Goal: Task Accomplishment & Management: Use online tool/utility

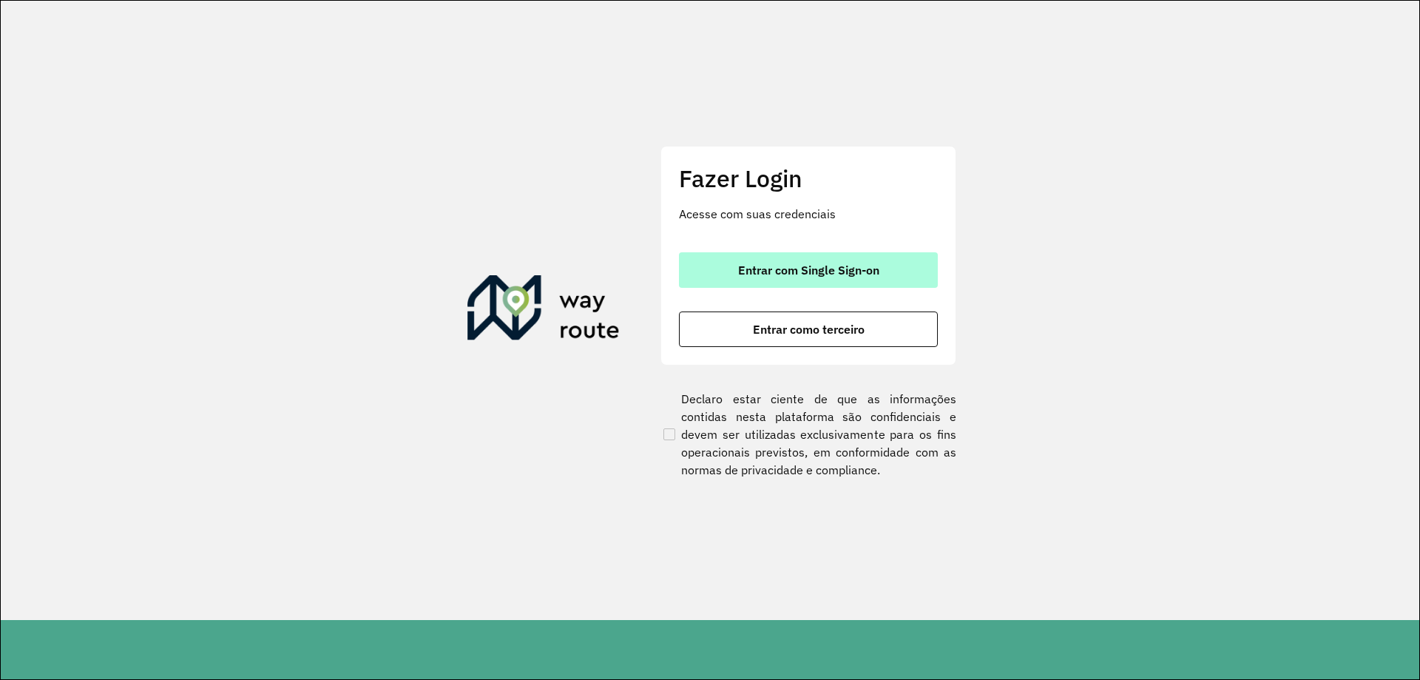
click at [765, 267] on span "Entrar com Single Sign-on" at bounding box center [808, 270] width 141 height 12
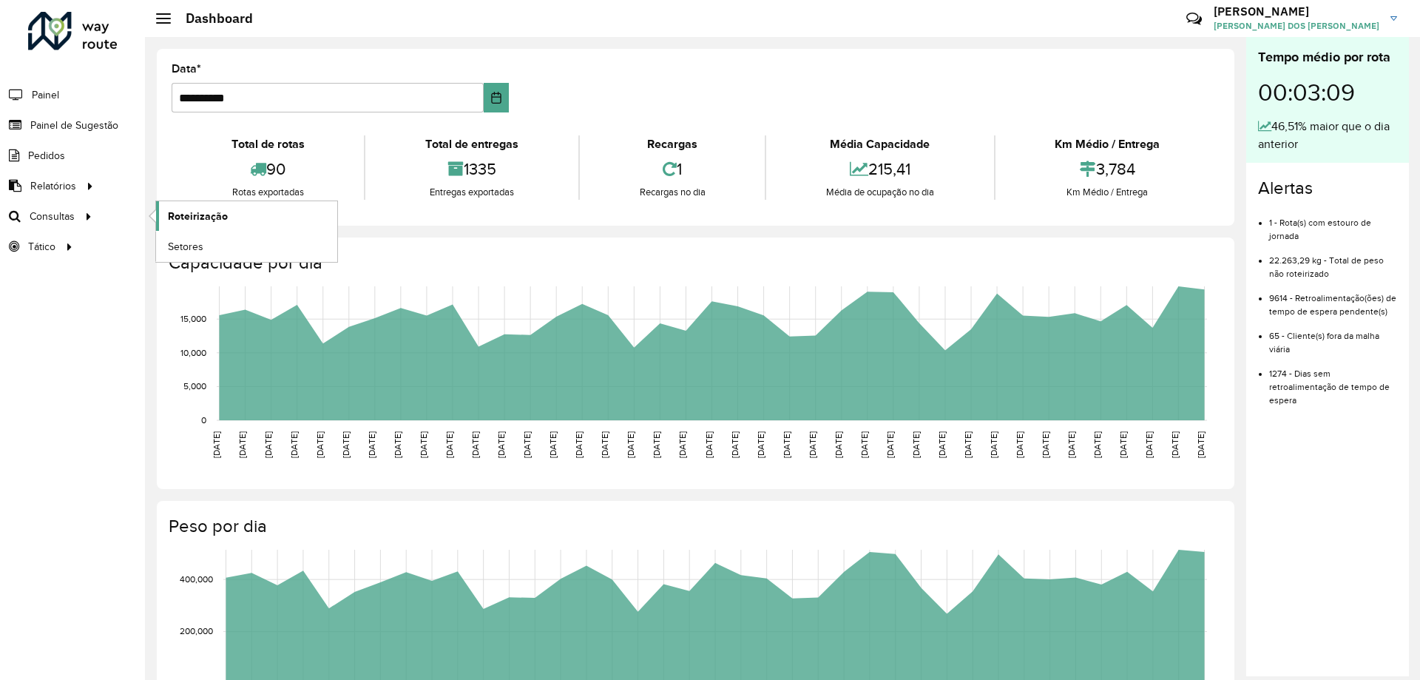
click at [229, 221] on link "Roteirização" at bounding box center [246, 216] width 181 height 30
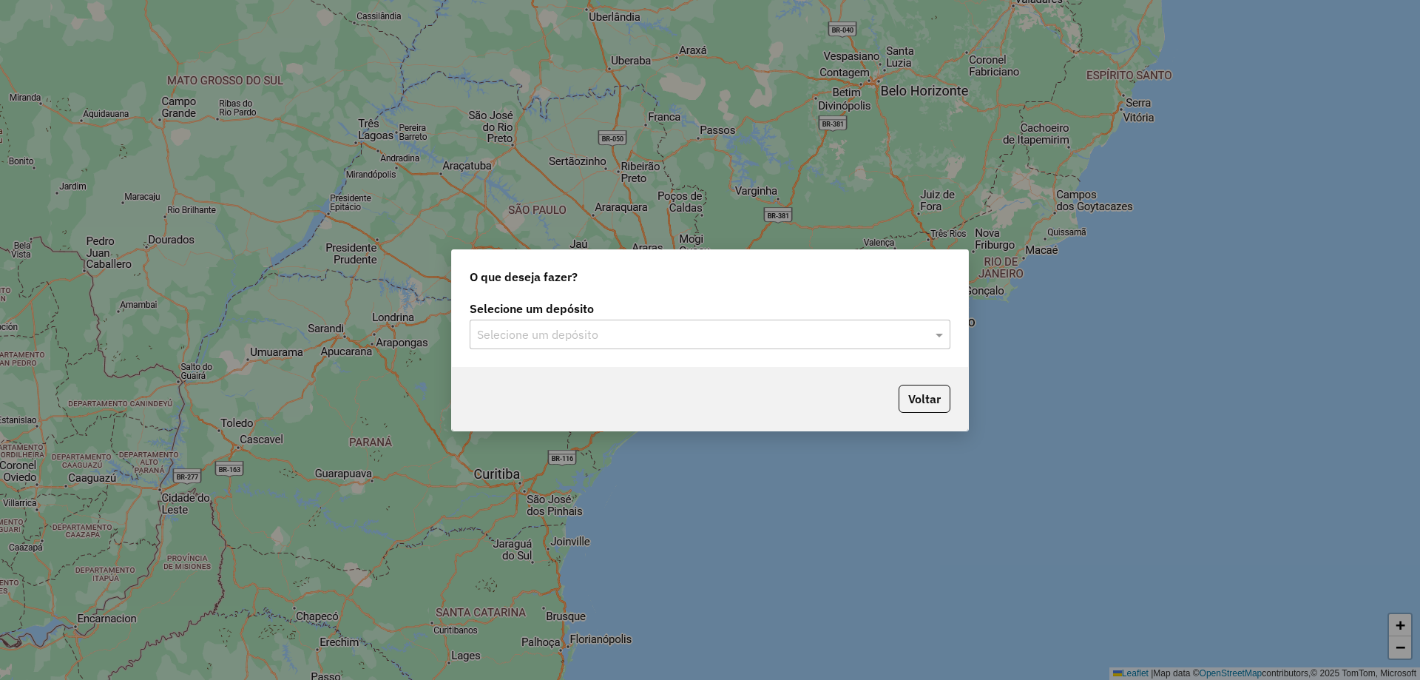
click at [635, 337] on input "text" at bounding box center [695, 335] width 436 height 18
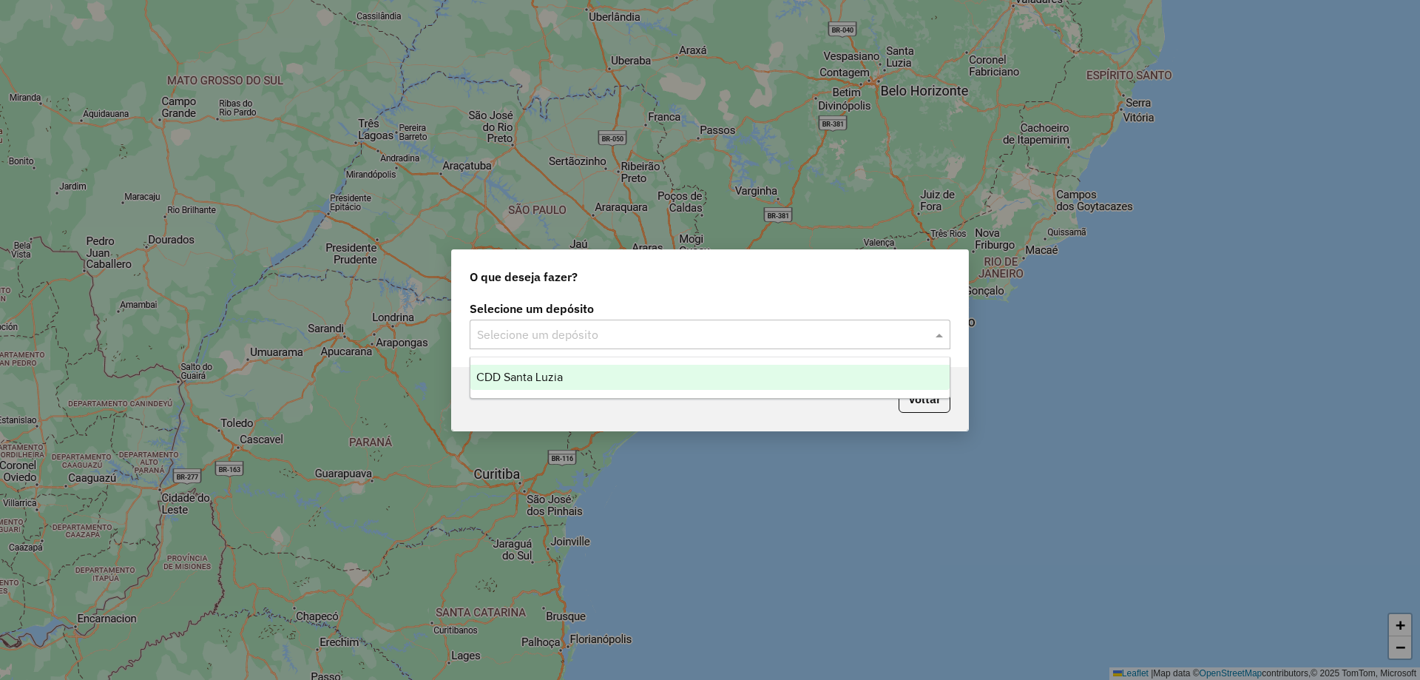
click at [618, 377] on div "CDD Santa Luzia" at bounding box center [709, 377] width 479 height 25
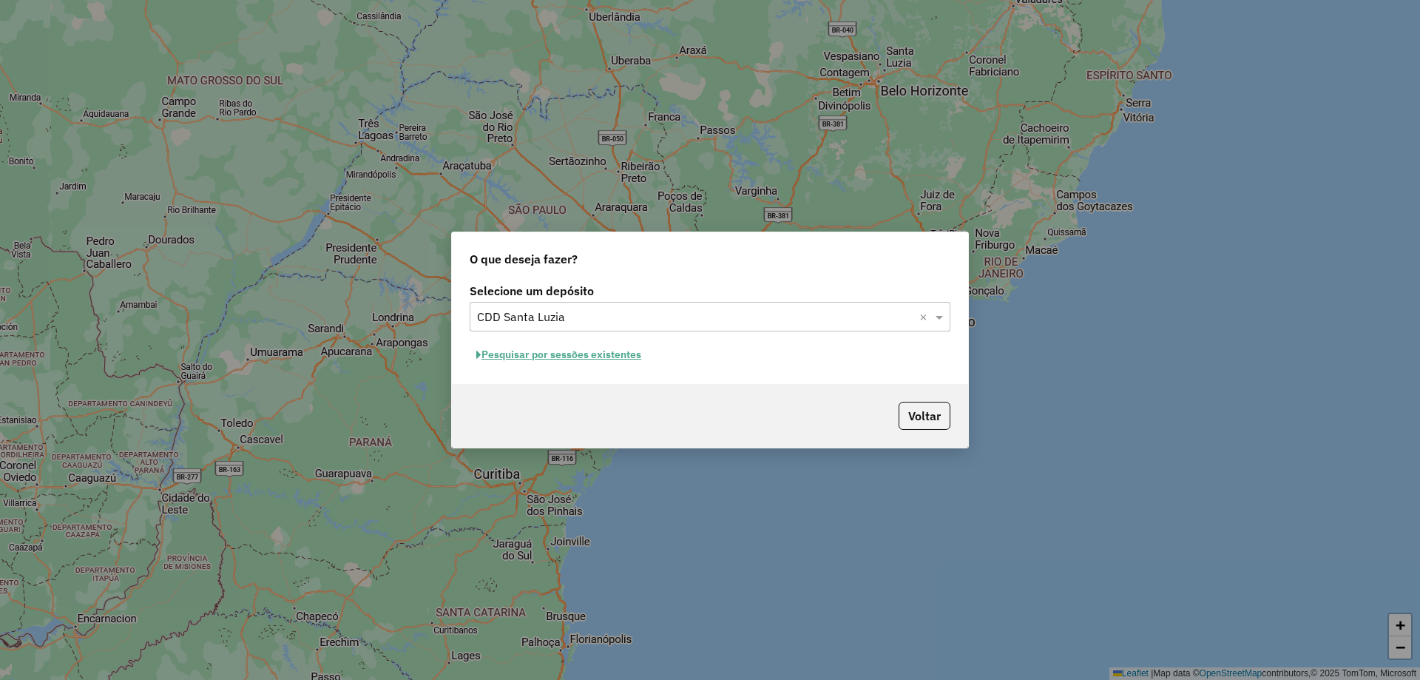
click at [558, 361] on button "Pesquisar por sessões existentes" at bounding box center [559, 354] width 178 height 23
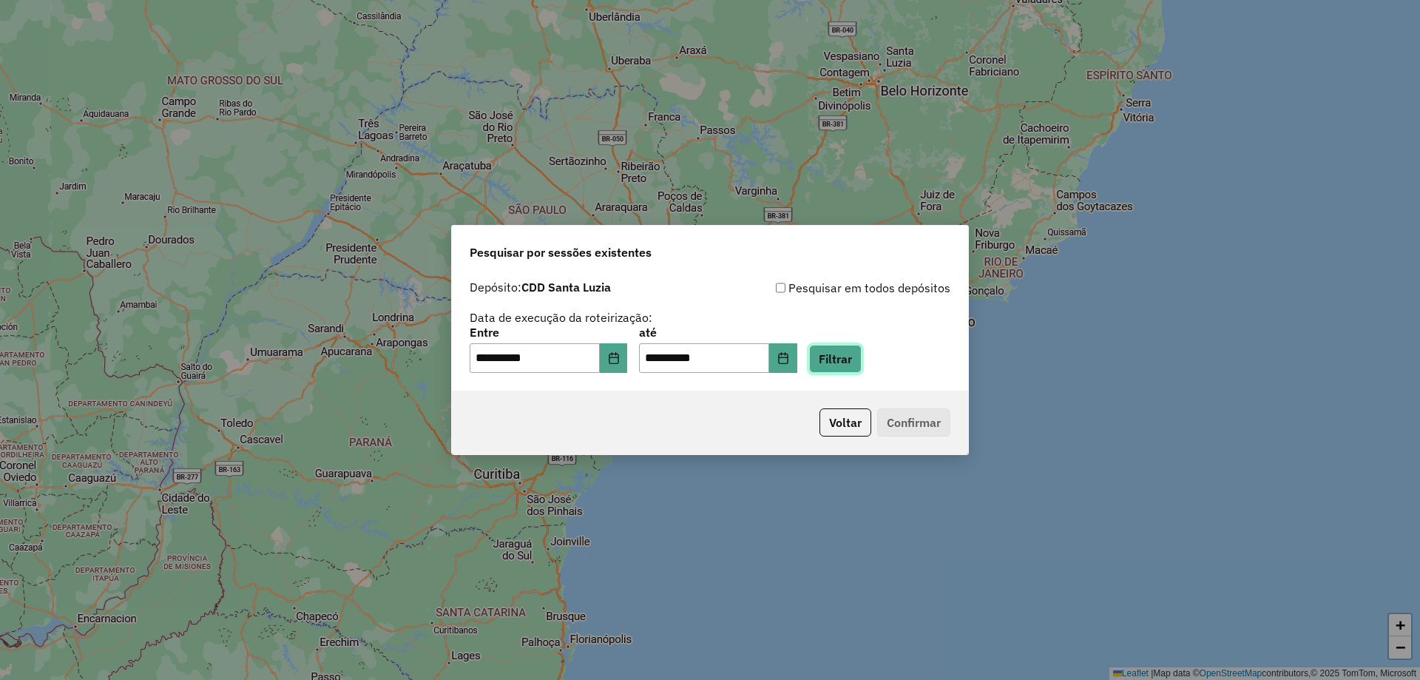
click at [862, 364] on button "Filtrar" at bounding box center [835, 359] width 53 height 28
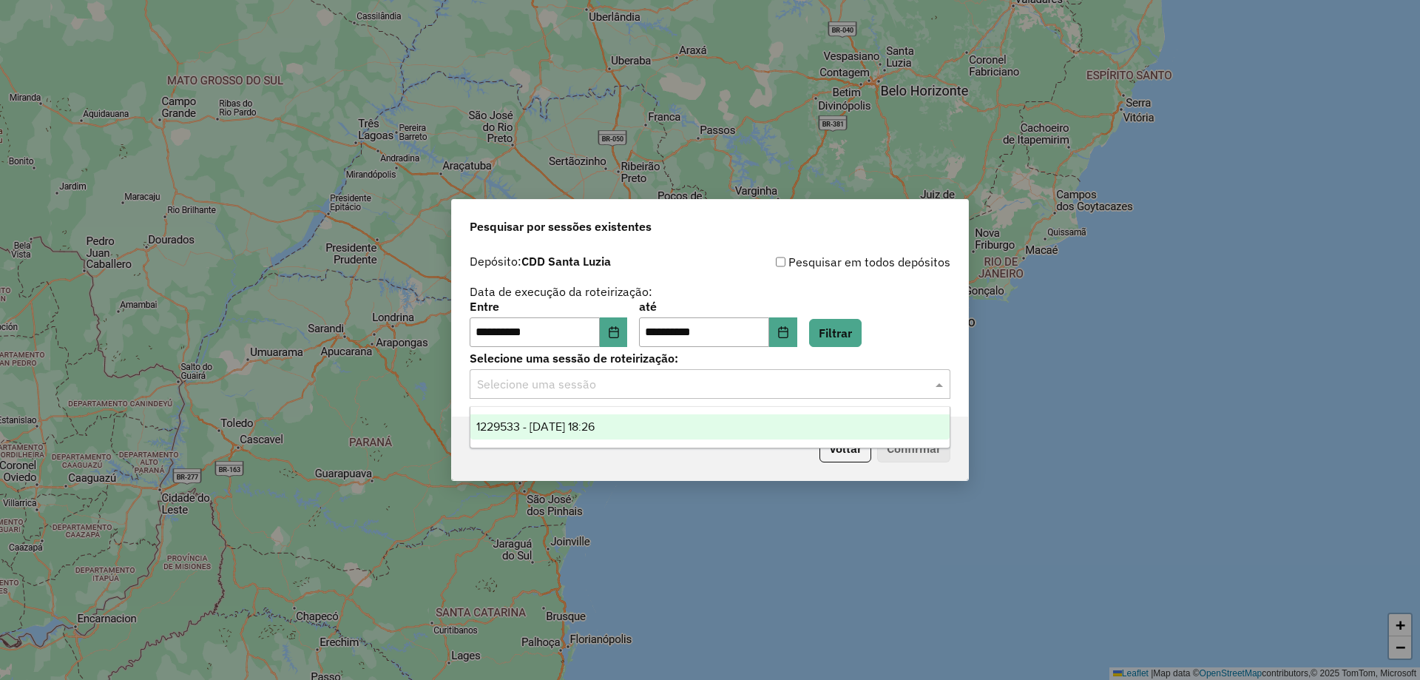
click at [569, 396] on div "Selecione uma sessão" at bounding box center [710, 384] width 481 height 30
click at [511, 433] on div "1229533 - 14/08/2025 18:26" at bounding box center [709, 426] width 479 height 25
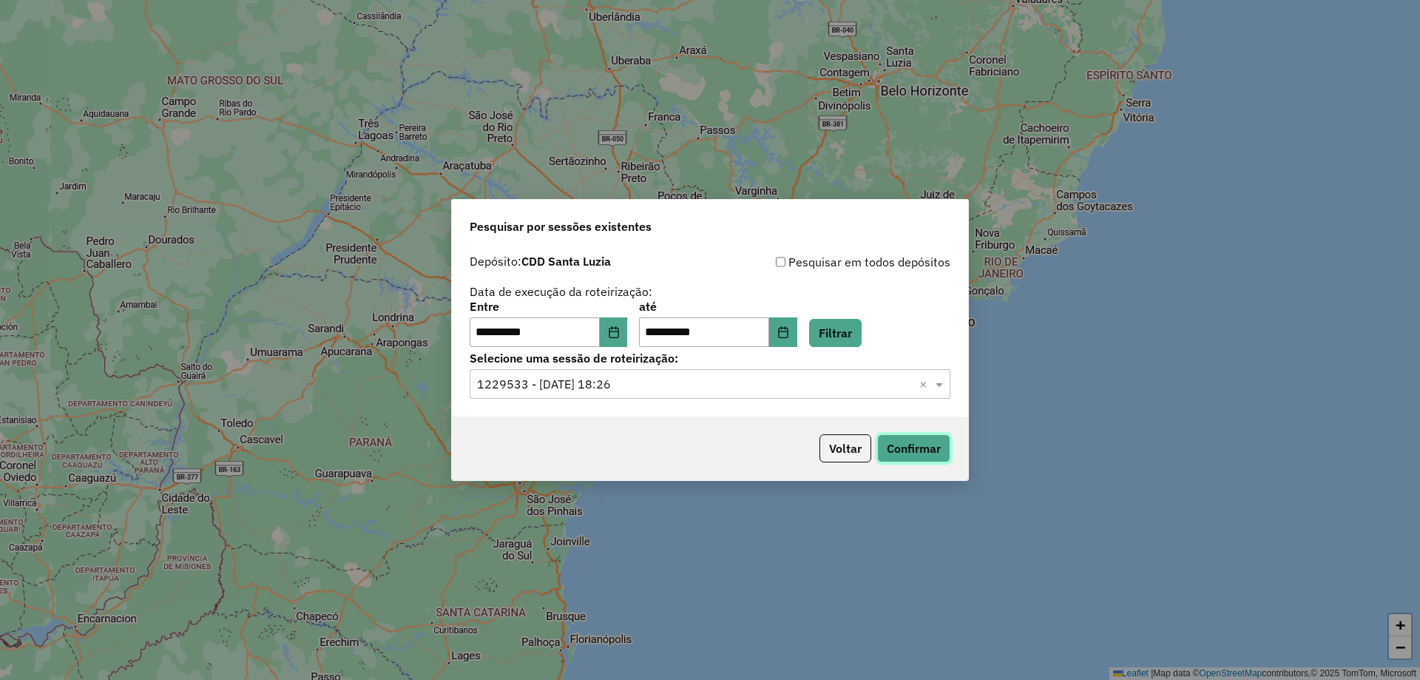
click at [896, 447] on button "Confirmar" at bounding box center [913, 448] width 73 height 28
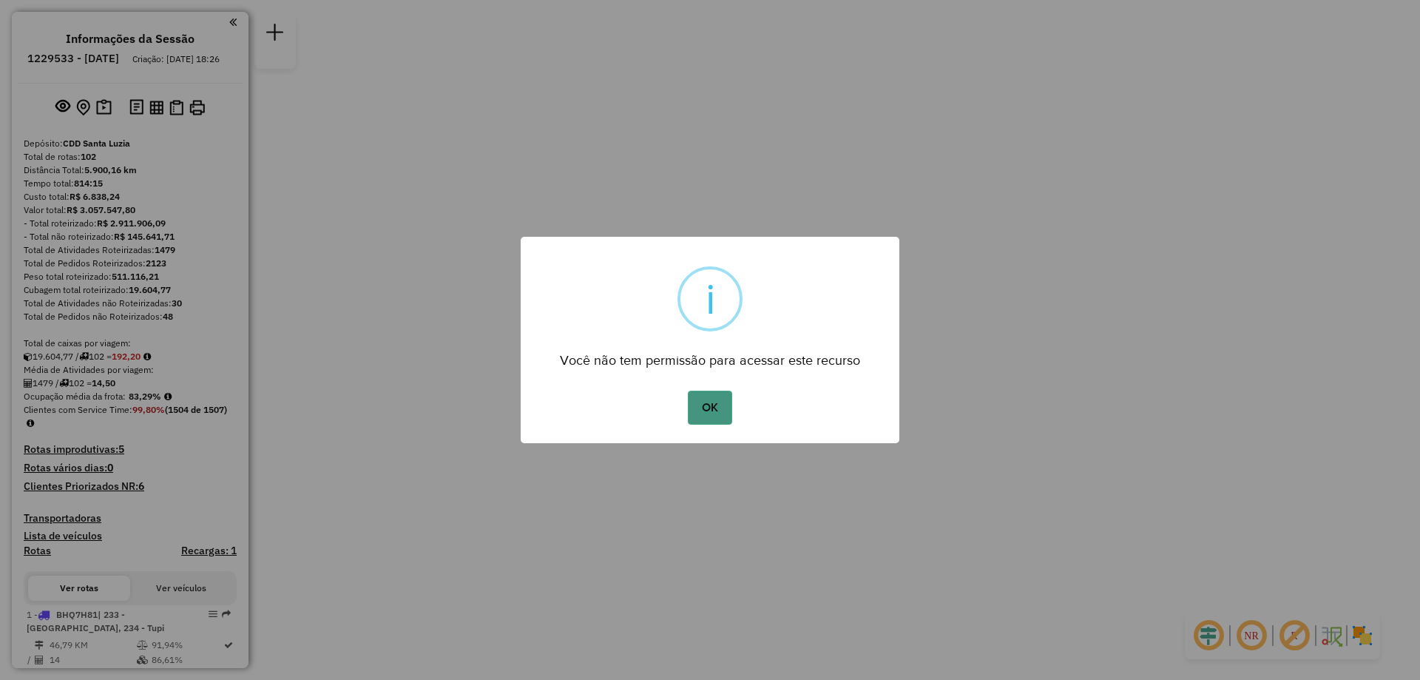
click at [714, 409] on button "OK" at bounding box center [710, 407] width 44 height 34
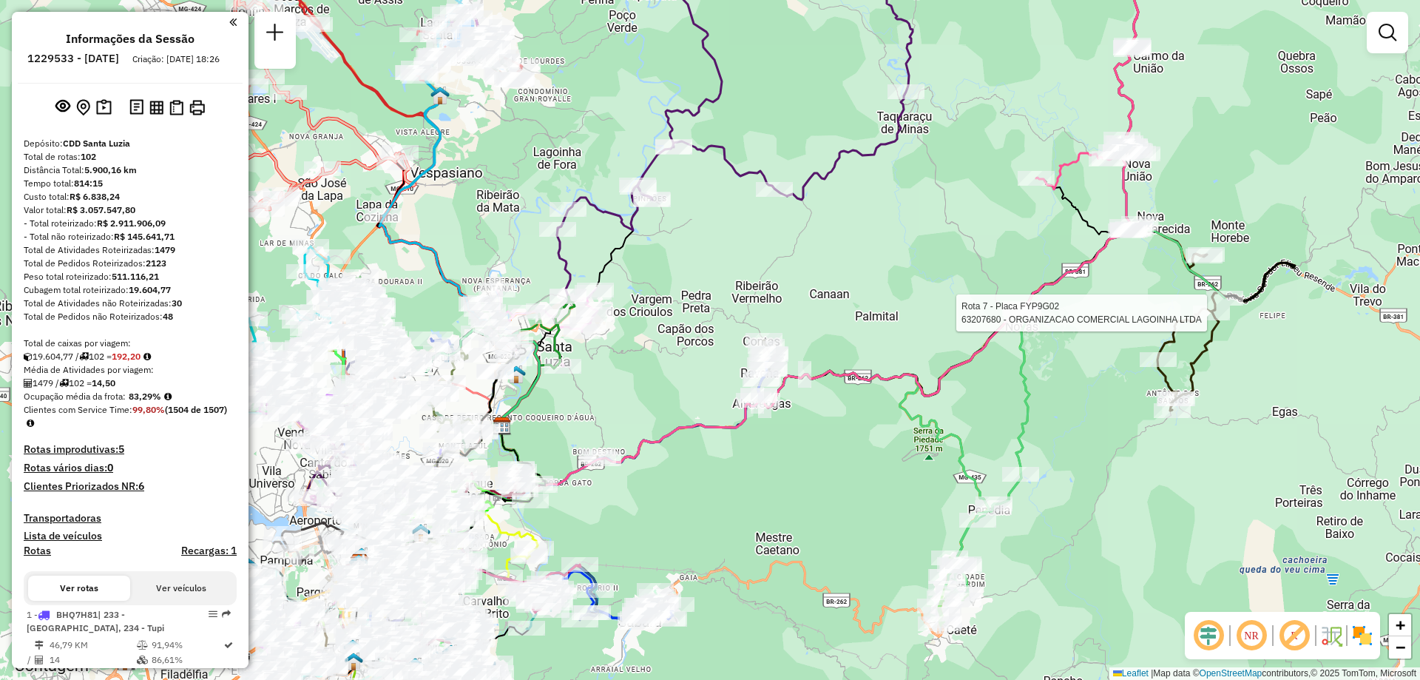
select select "**********"
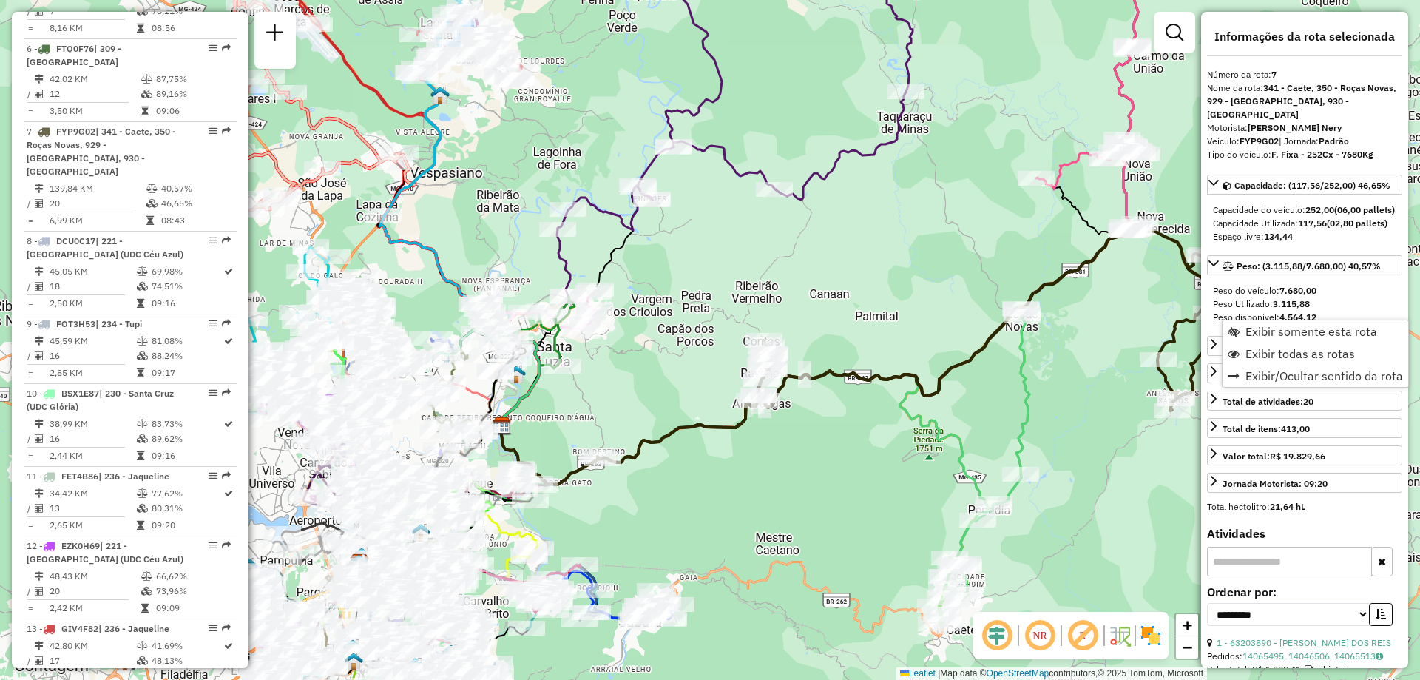
scroll to position [1103, 0]
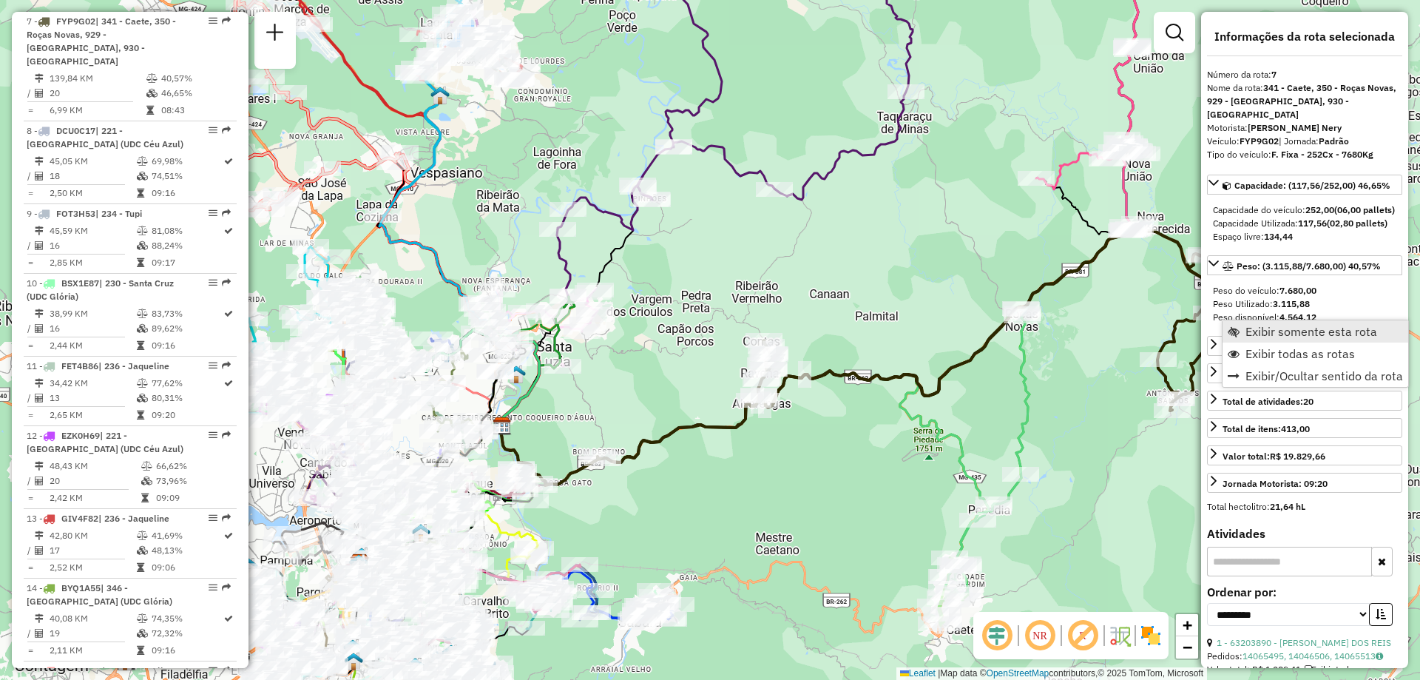
click at [1334, 335] on span "Exibir somente esta rota" at bounding box center [1311, 331] width 132 height 12
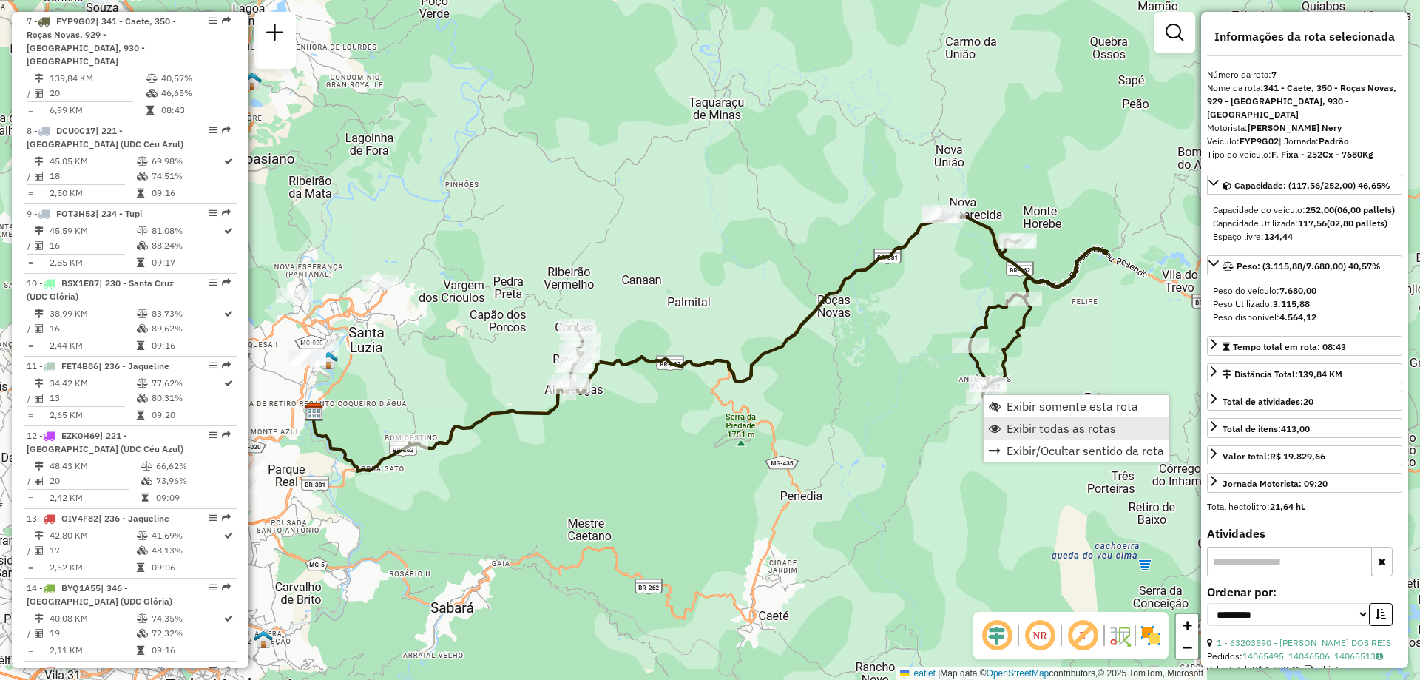
click at [1047, 431] on span "Exibir todas as rotas" at bounding box center [1061, 428] width 109 height 12
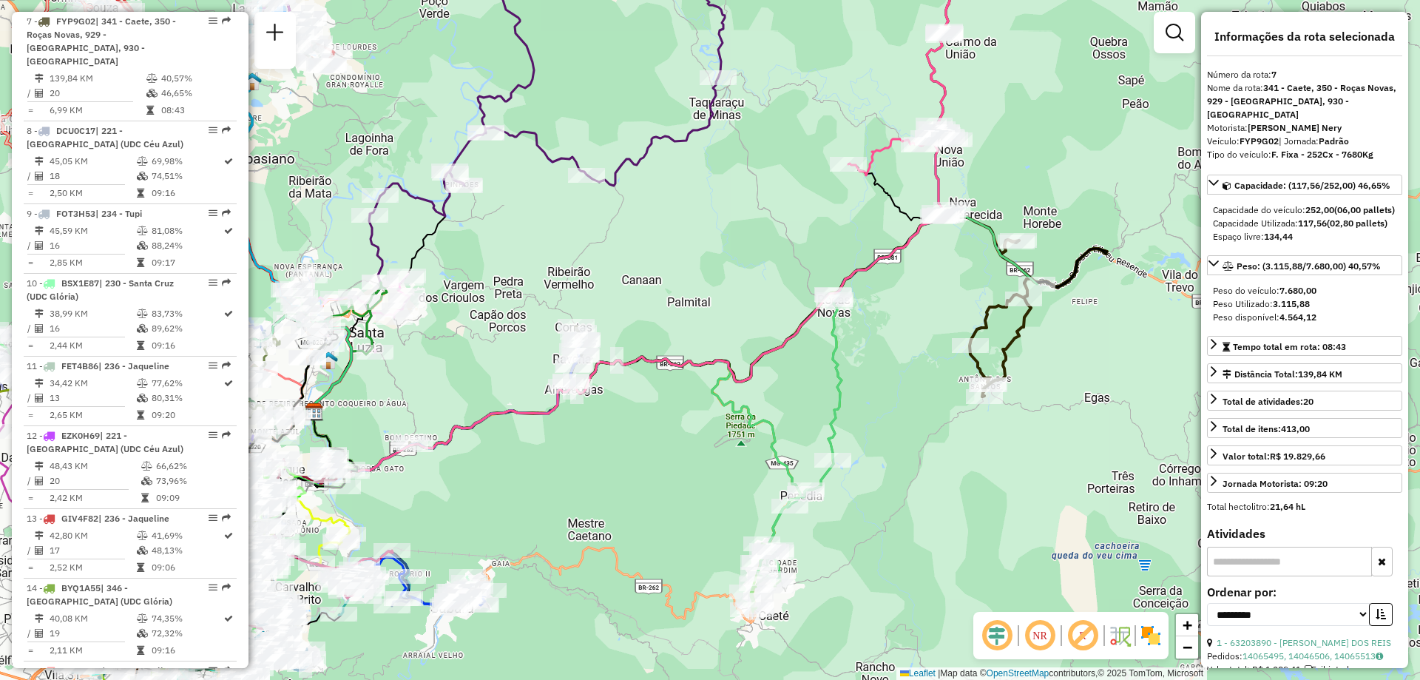
drag, startPoint x: 572, startPoint y: 465, endPoint x: 761, endPoint y: 369, distance: 212.3
click at [757, 371] on div "Janela de atendimento Grade de atendimento Capacidade Transportadoras Veículos …" at bounding box center [710, 340] width 1420 height 680
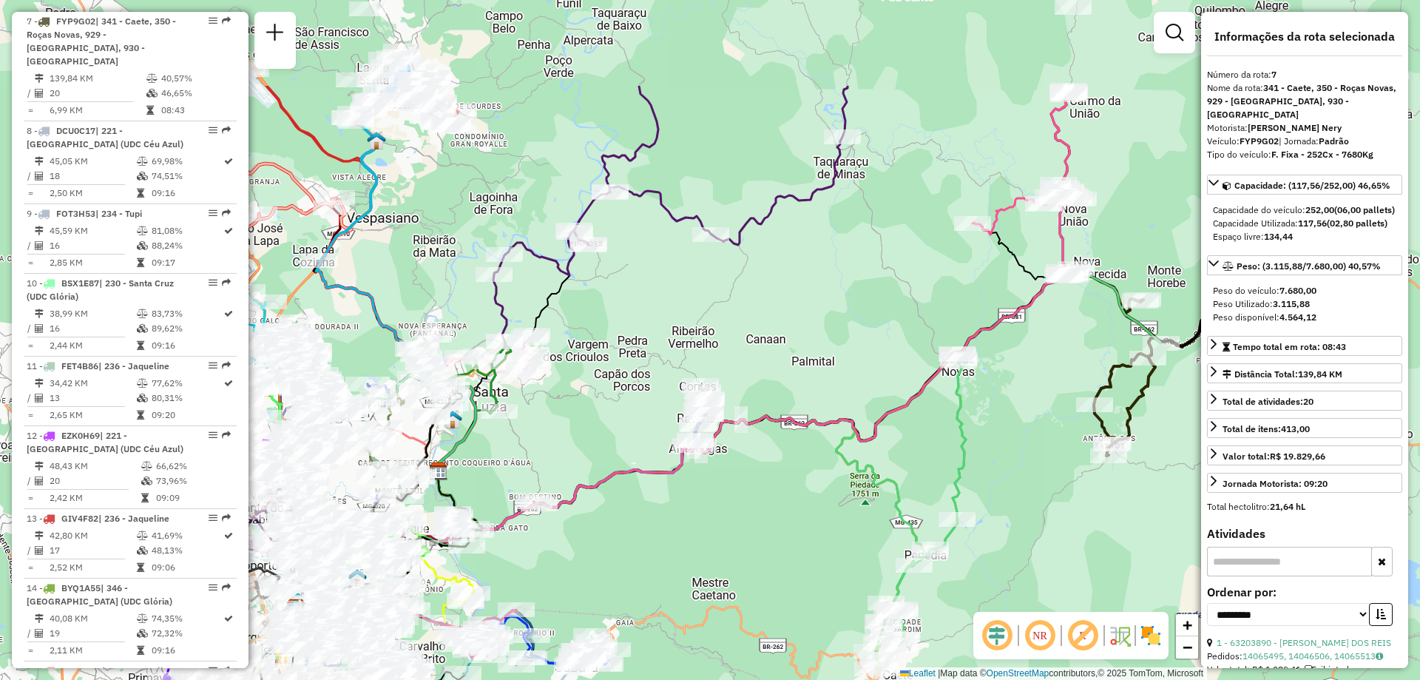
drag, startPoint x: 761, startPoint y: 369, endPoint x: 699, endPoint y: 528, distance: 170.7
click at [699, 528] on div "Janela de atendimento Grade de atendimento Capacidade Transportadoras Veículos …" at bounding box center [710, 340] width 1420 height 680
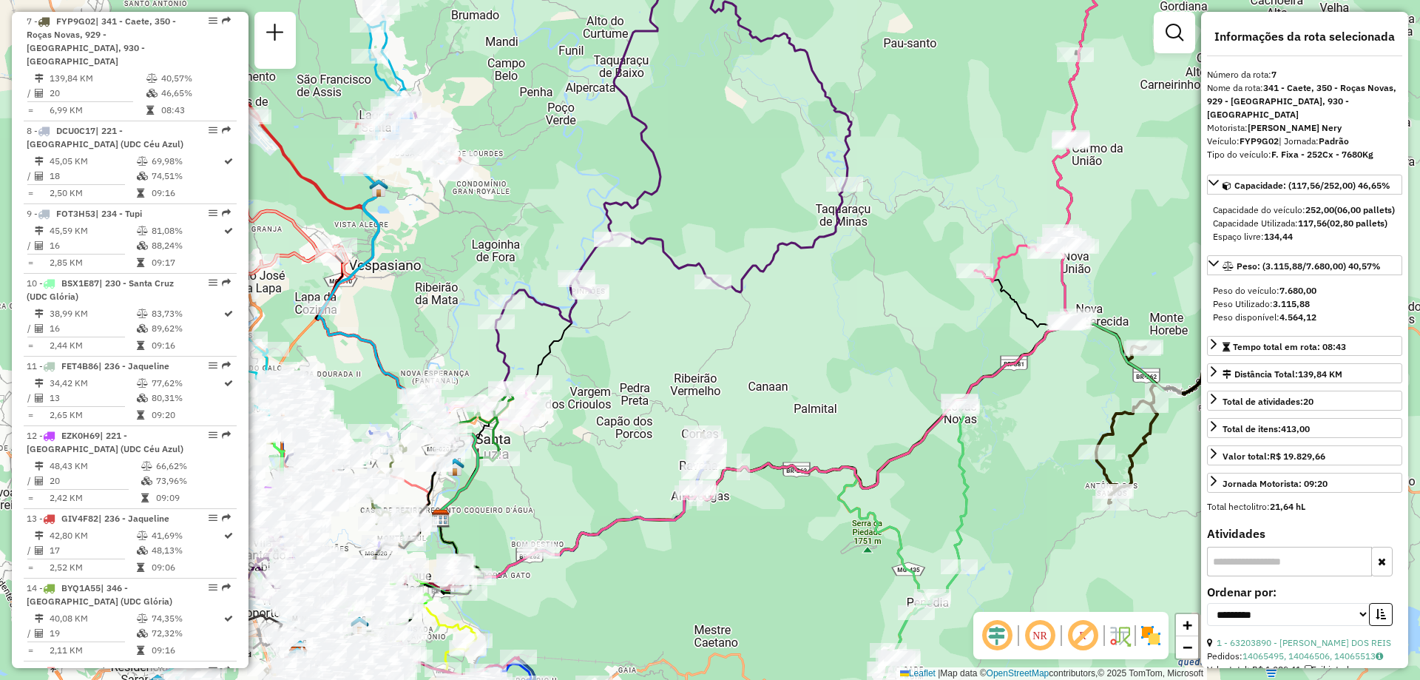
drag, startPoint x: 706, startPoint y: 283, endPoint x: 728, endPoint y: 394, distance: 113.9
click at [728, 394] on div "Janela de atendimento Grade de atendimento Capacidade Transportadoras Veículos …" at bounding box center [710, 340] width 1420 height 680
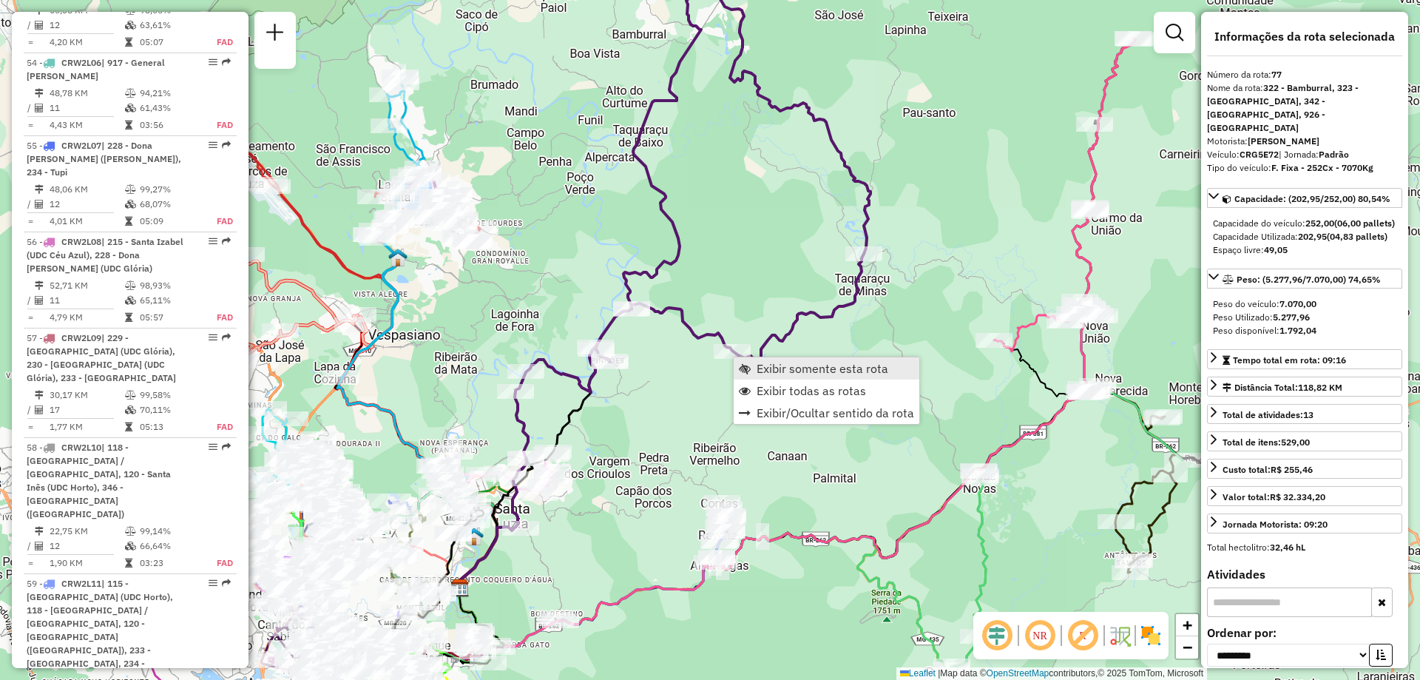
scroll to position [7063, 0]
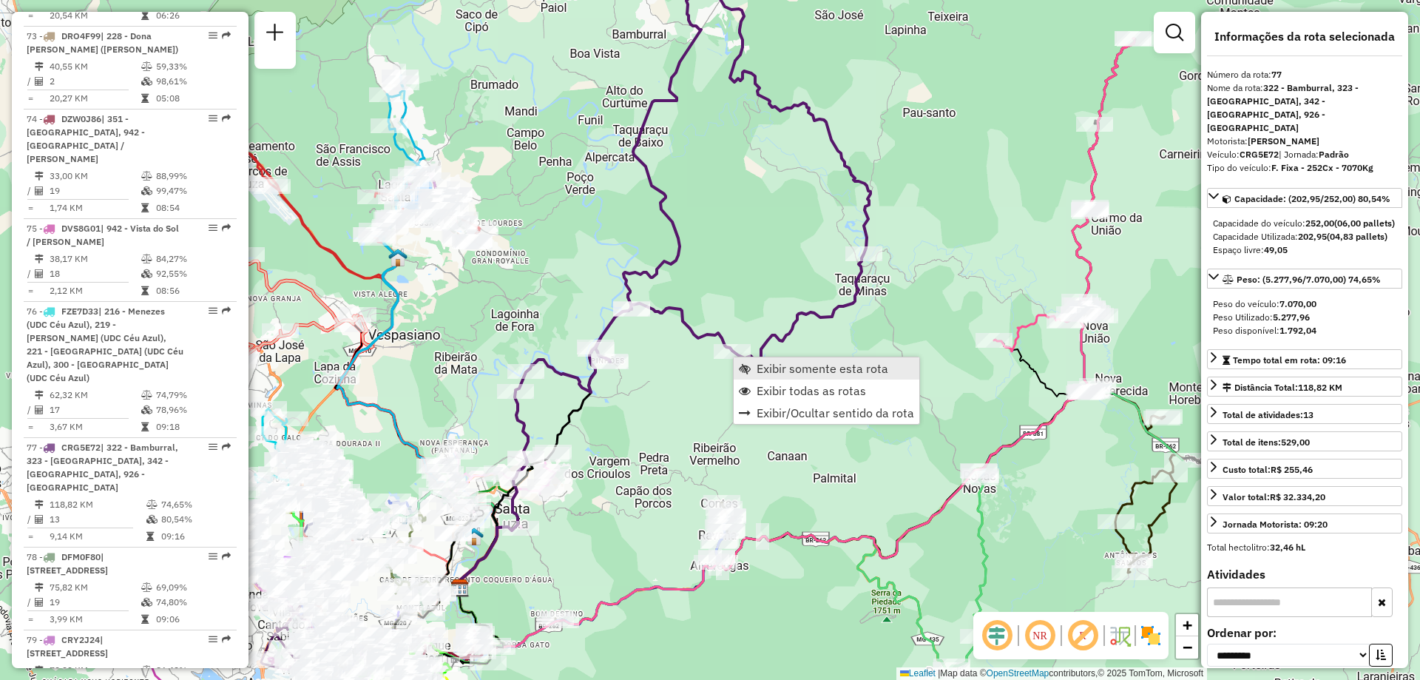
click at [774, 366] on span "Exibir somente esta rota" at bounding box center [823, 368] width 132 height 12
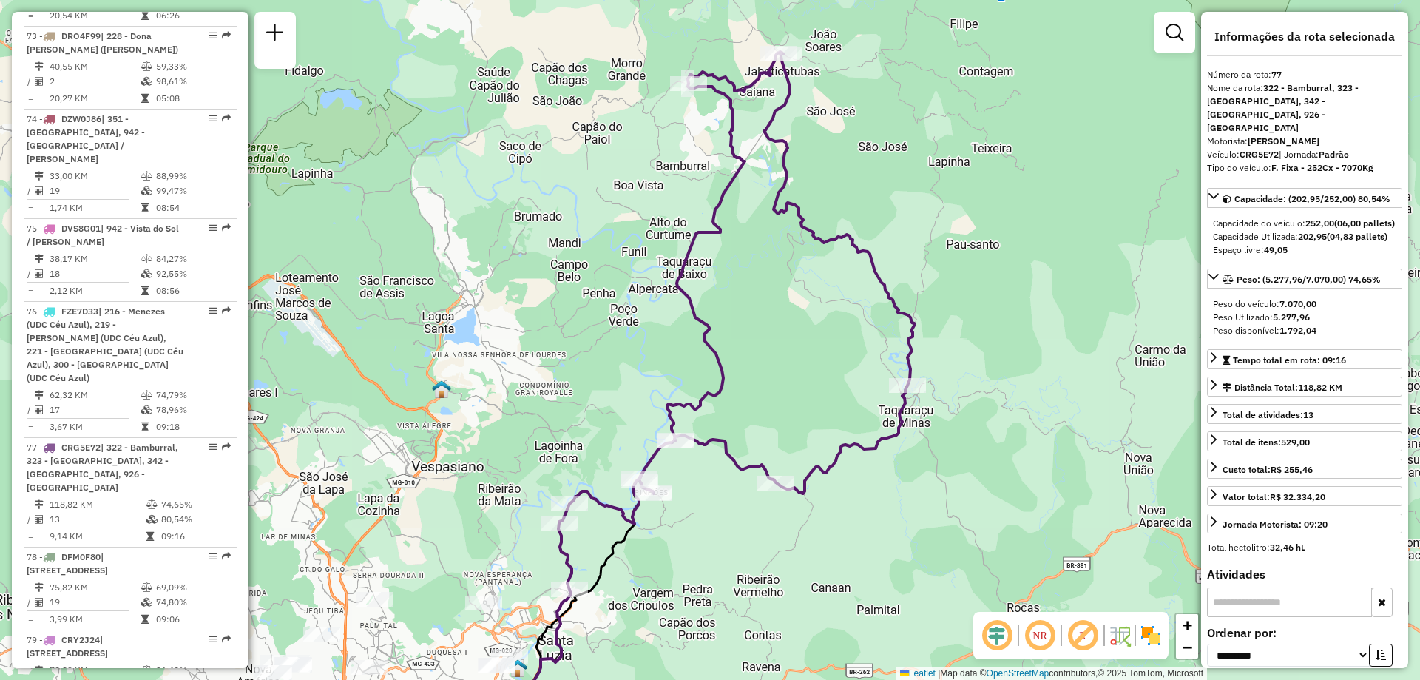
drag, startPoint x: 816, startPoint y: 313, endPoint x: 814, endPoint y: 359, distance: 46.6
click at [814, 359] on div "Janela de atendimento Grade de atendimento Capacidade Transportadoras Veículos …" at bounding box center [710, 340] width 1420 height 680
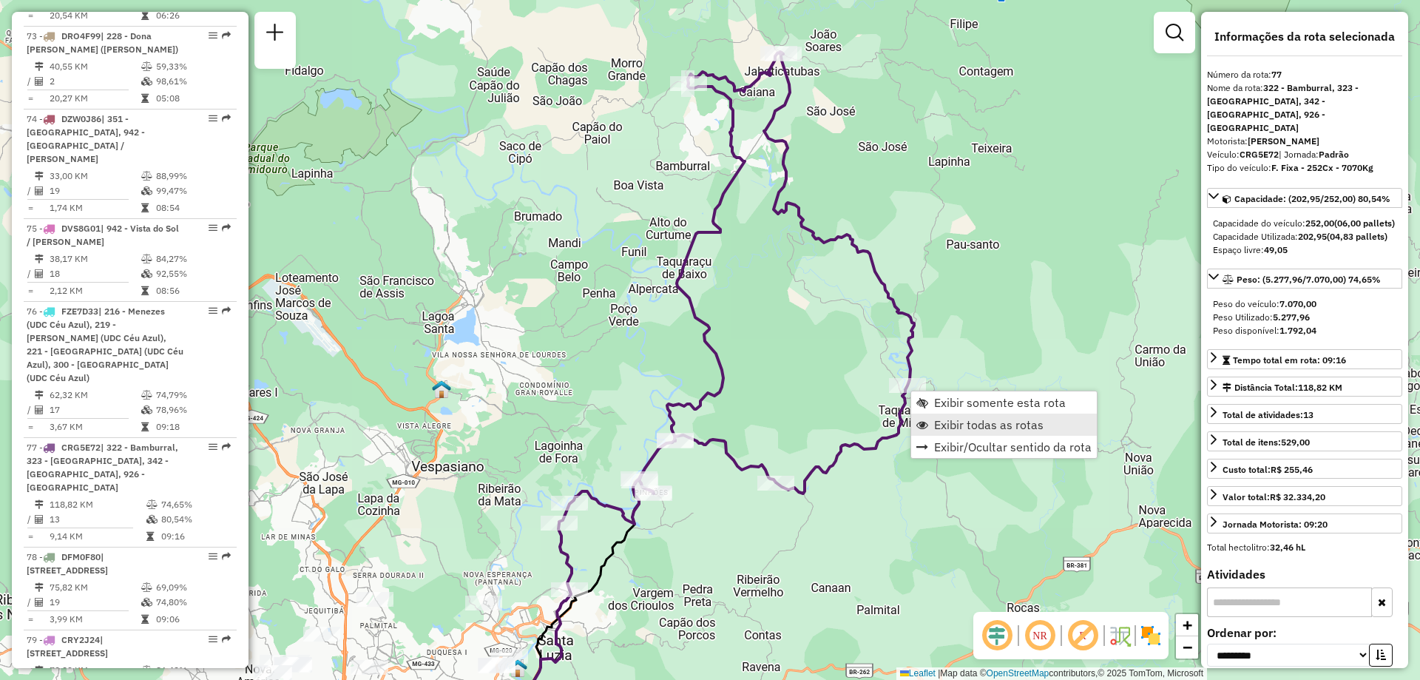
click at [931, 421] on link "Exibir todas as rotas" at bounding box center [1004, 424] width 186 height 22
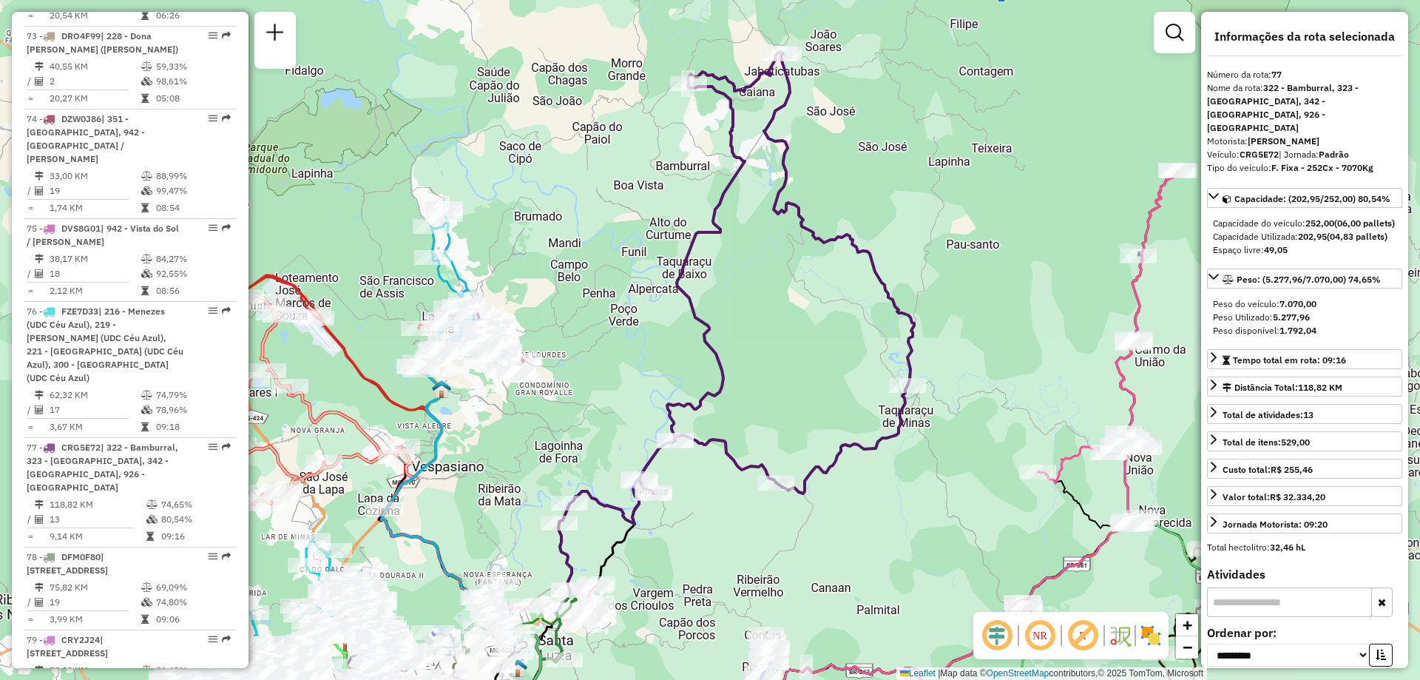
drag, startPoint x: 643, startPoint y: 362, endPoint x: 782, endPoint y: 299, distance: 151.9
click at [780, 301] on div "Janela de atendimento Grade de atendimento Capacidade Transportadoras Veículos …" at bounding box center [710, 340] width 1420 height 680
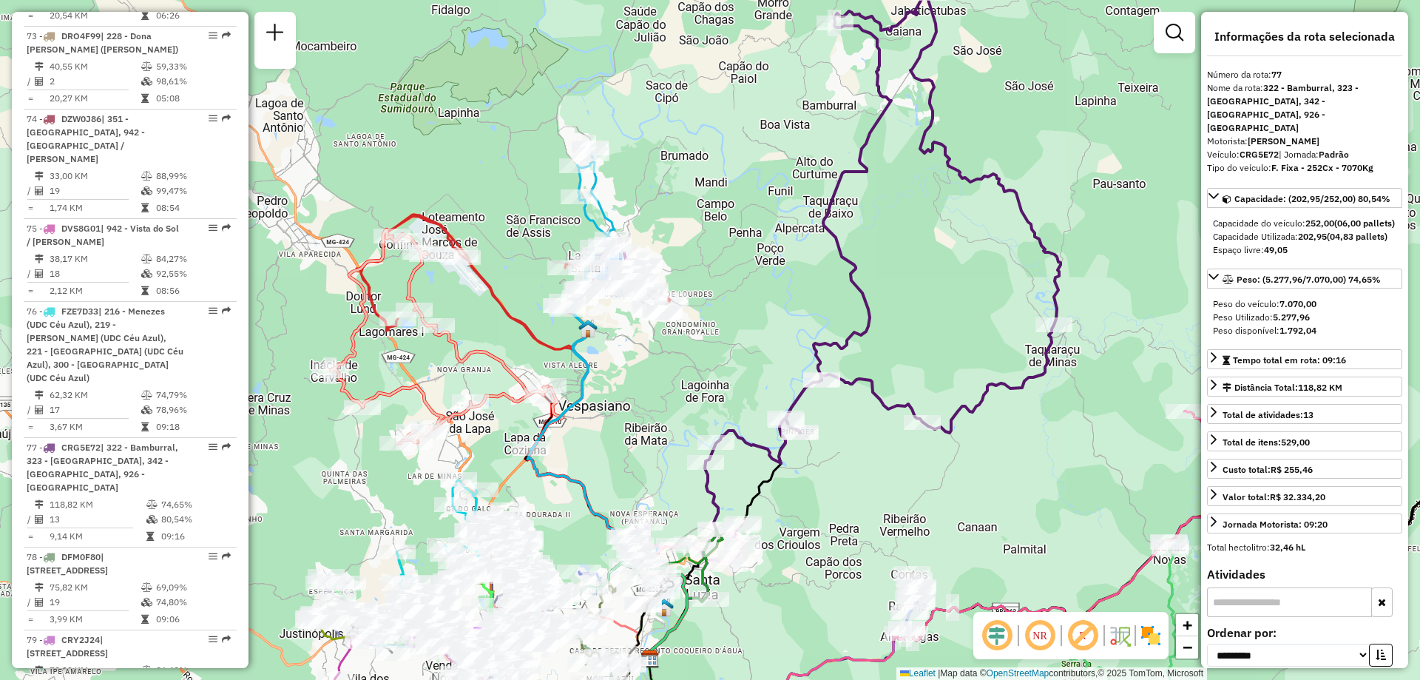
drag, startPoint x: 475, startPoint y: 297, endPoint x: 531, endPoint y: 289, distance: 56.8
click at [531, 289] on icon at bounding box center [513, 286] width 314 height 144
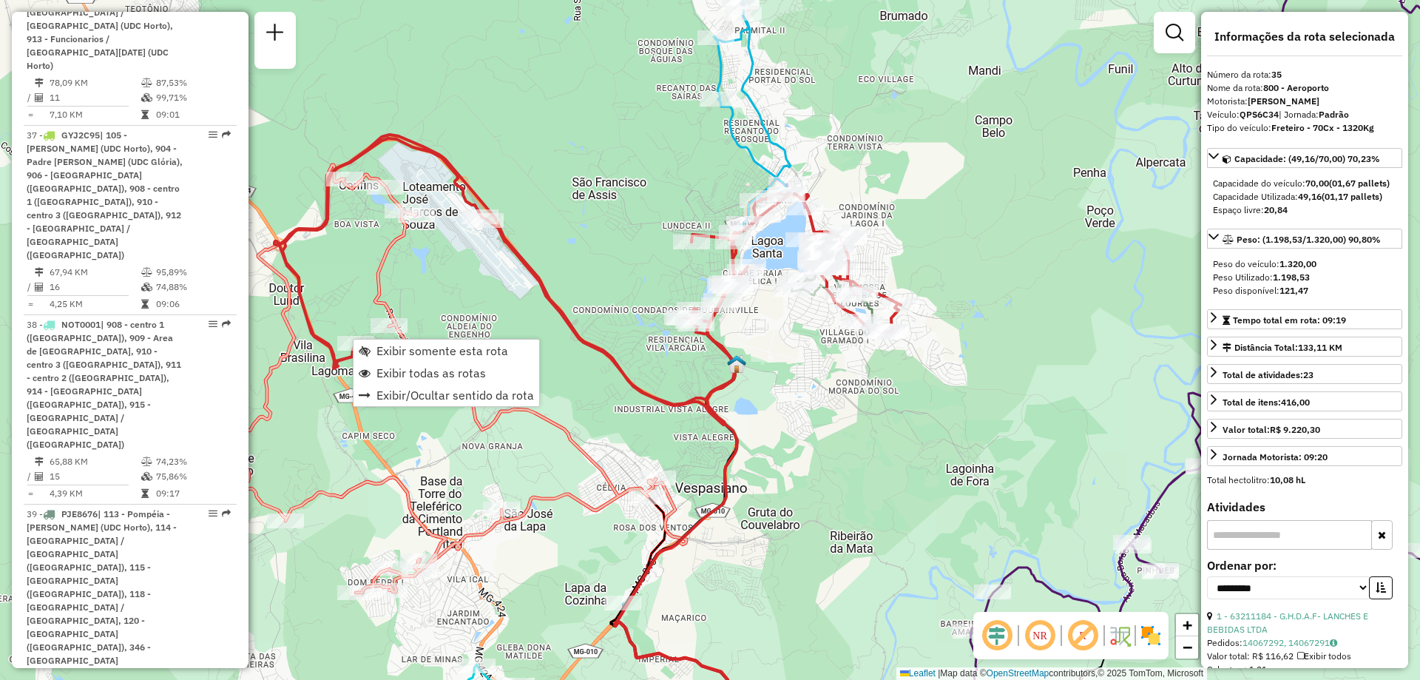
scroll to position [3051, 0]
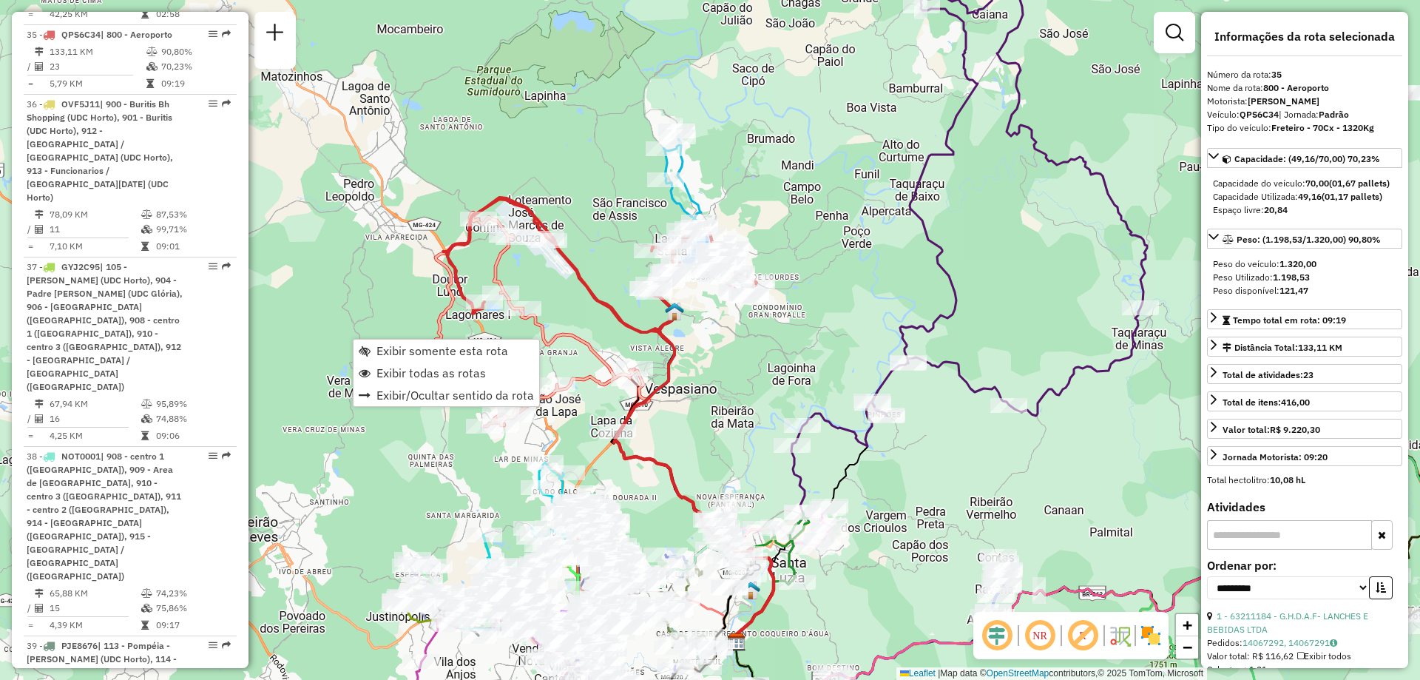
drag, startPoint x: 714, startPoint y: 394, endPoint x: 689, endPoint y: 224, distance: 172.1
click at [692, 253] on div "Janela de atendimento Grade de atendimento Capacidade Transportadoras Veículos …" at bounding box center [710, 340] width 1420 height 680
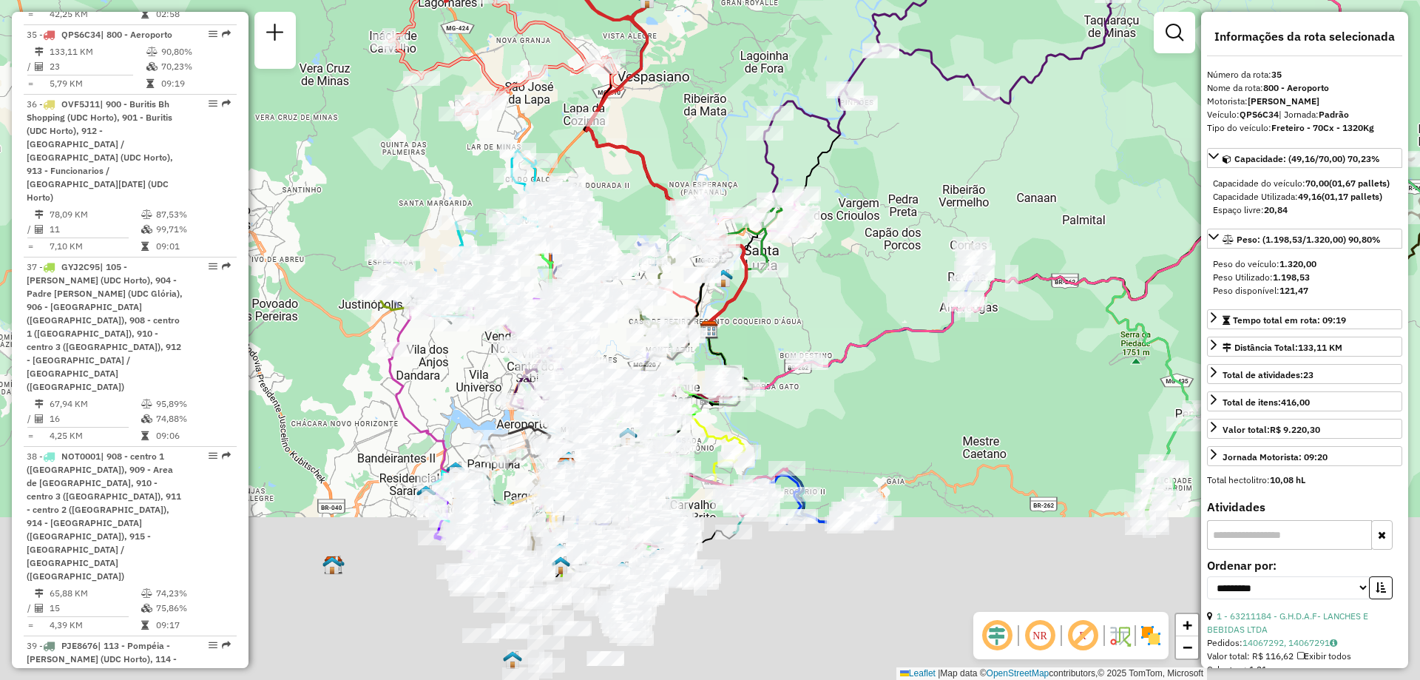
drag, startPoint x: 691, startPoint y: 475, endPoint x: 686, endPoint y: 304, distance: 170.9
click at [685, 283] on icon at bounding box center [634, 333] width 125 height 101
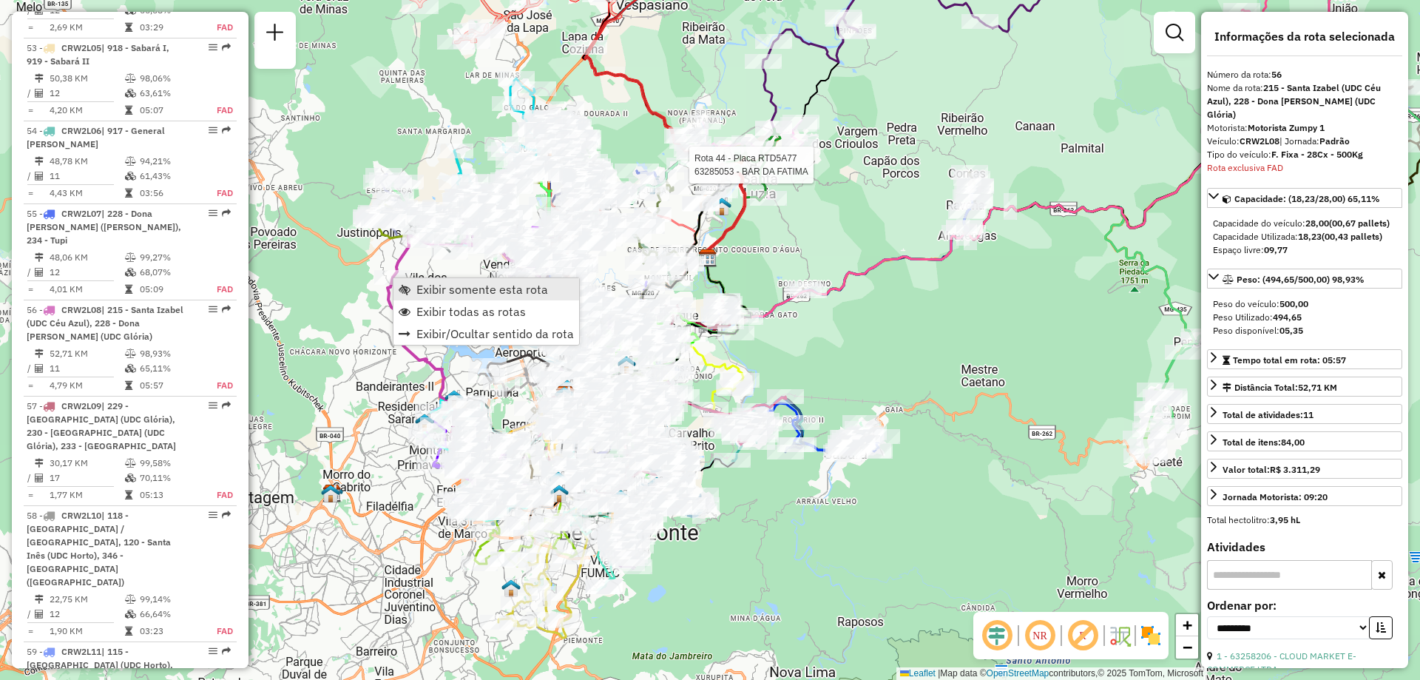
scroll to position [5204, 0]
click at [467, 295] on span "Exibir somente esta rota" at bounding box center [482, 289] width 132 height 12
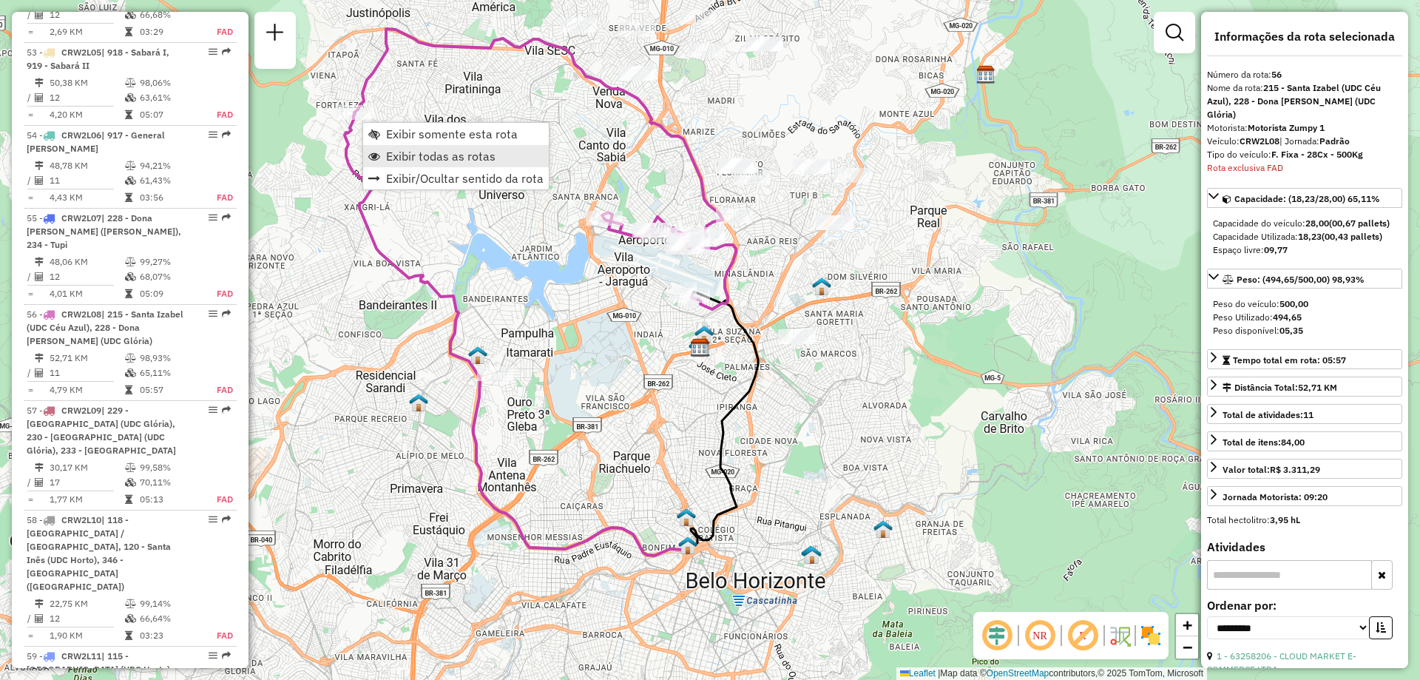
click at [457, 162] on span "Exibir todas as rotas" at bounding box center [440, 156] width 109 height 12
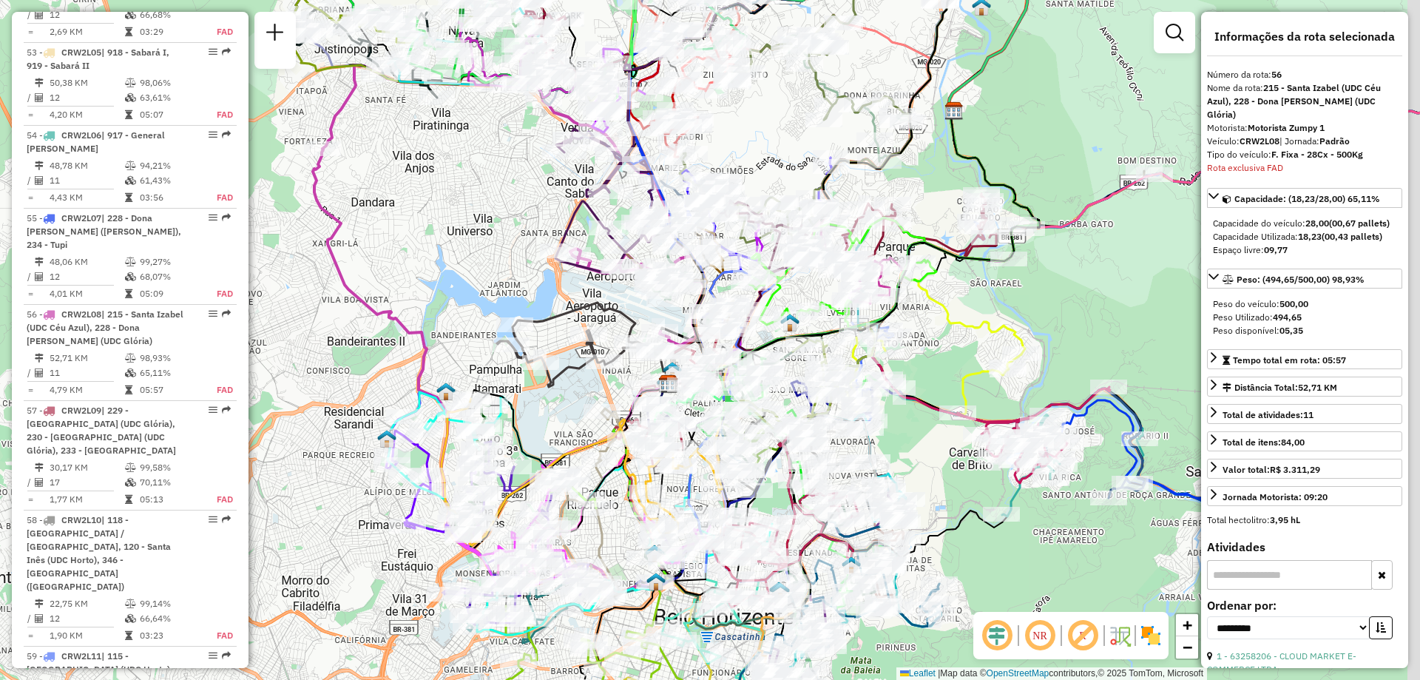
drag, startPoint x: 461, startPoint y: 265, endPoint x: 384, endPoint y: 311, distance: 90.6
click at [384, 311] on div "Janela de atendimento Grade de atendimento Capacidade Transportadoras Veículos …" at bounding box center [710, 340] width 1420 height 680
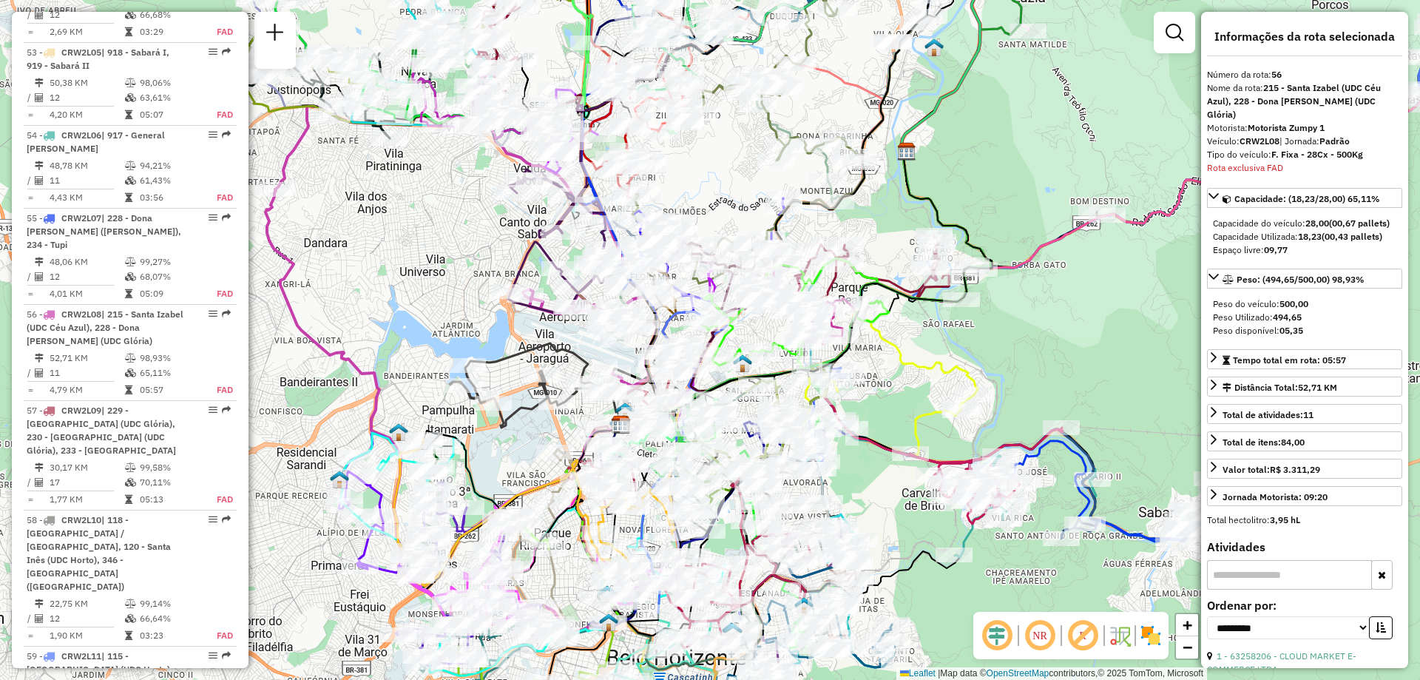
drag, startPoint x: 481, startPoint y: 158, endPoint x: 483, endPoint y: 235, distance: 76.9
click at [483, 235] on div "Janela de atendimento Grade de atendimento Capacidade Transportadoras Veículos …" at bounding box center [710, 340] width 1420 height 680
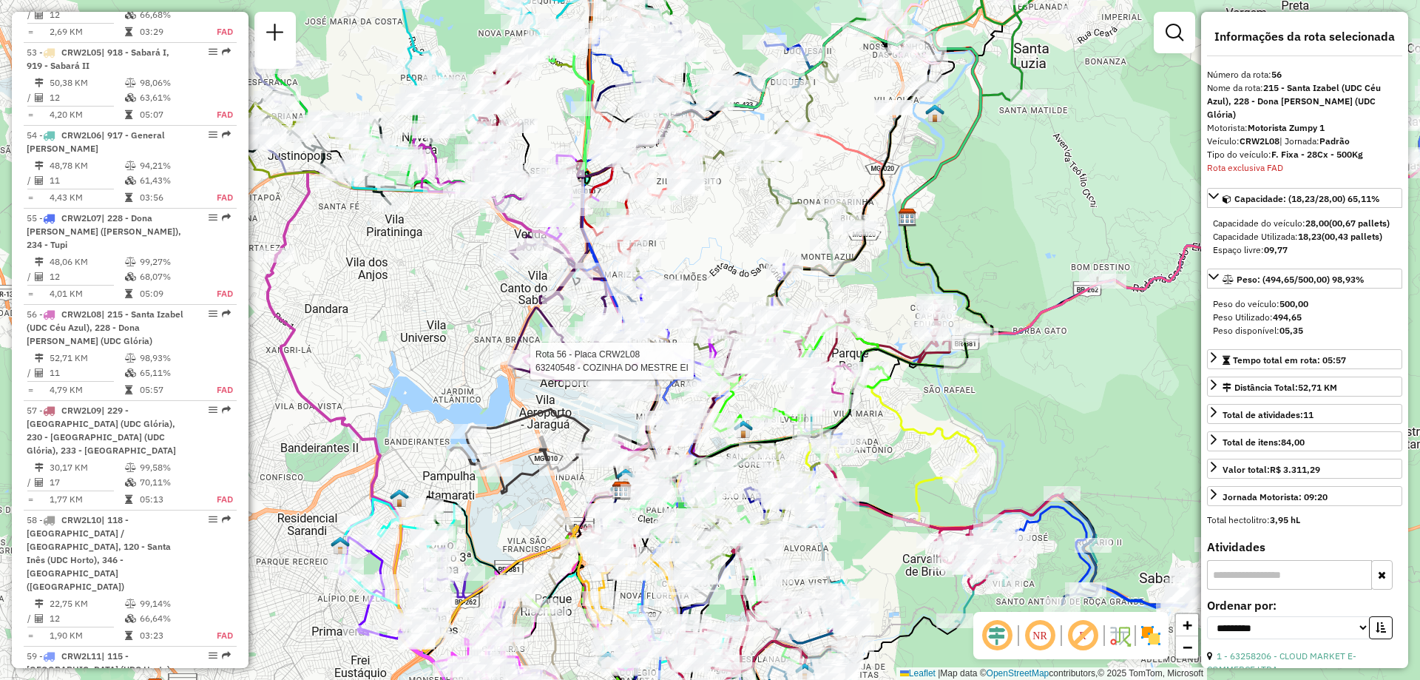
click at [524, 368] on div at bounding box center [525, 361] width 37 height 15
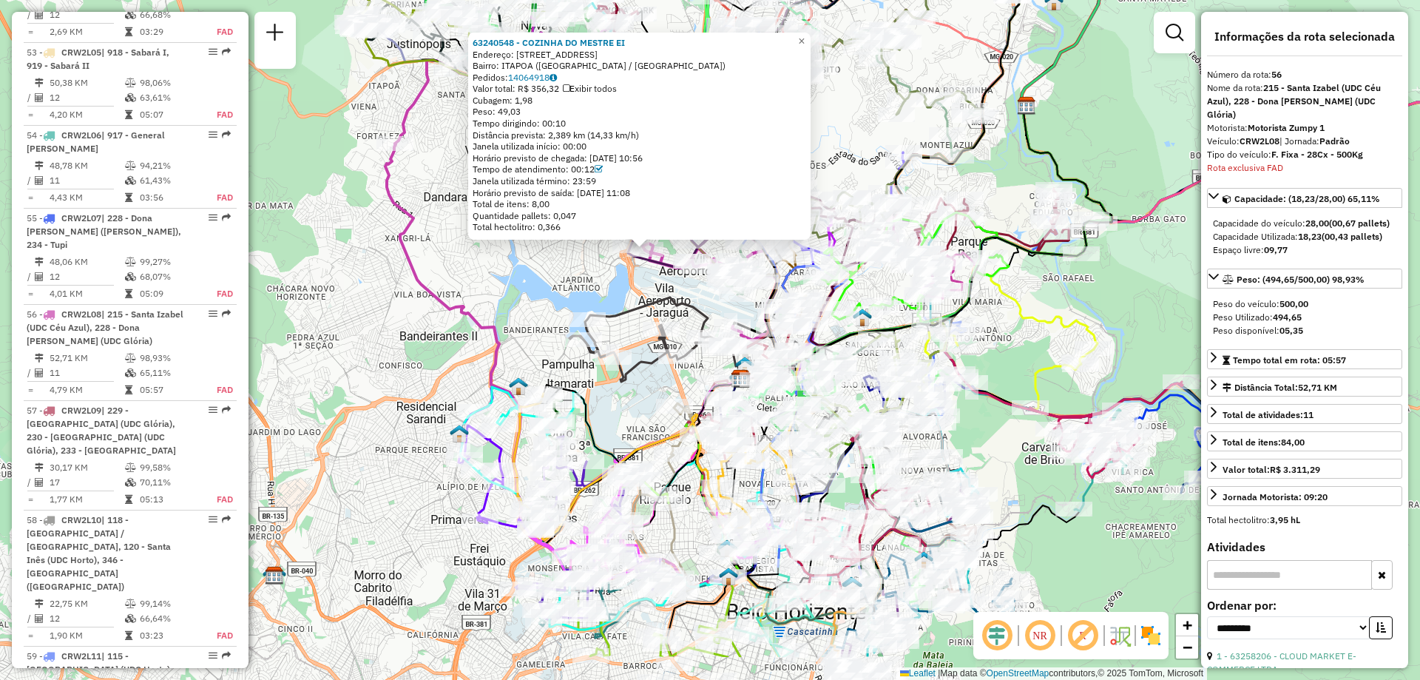
drag, startPoint x: 525, startPoint y: 397, endPoint x: 417, endPoint y: 266, distance: 169.7
click at [435, 268] on icon at bounding box center [557, 364] width 345 height 443
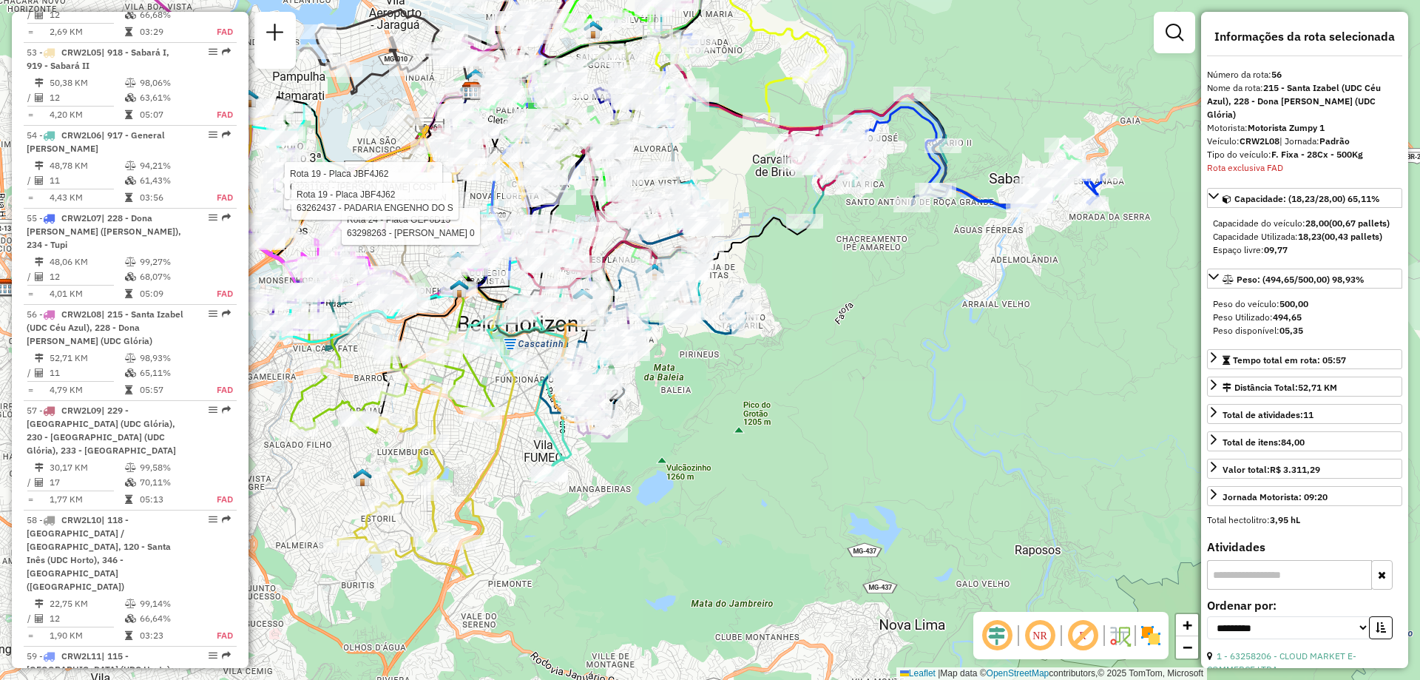
drag, startPoint x: 516, startPoint y: 389, endPoint x: 442, endPoint y: 434, distance: 87.3
click at [465, 434] on icon at bounding box center [653, 236] width 376 height 609
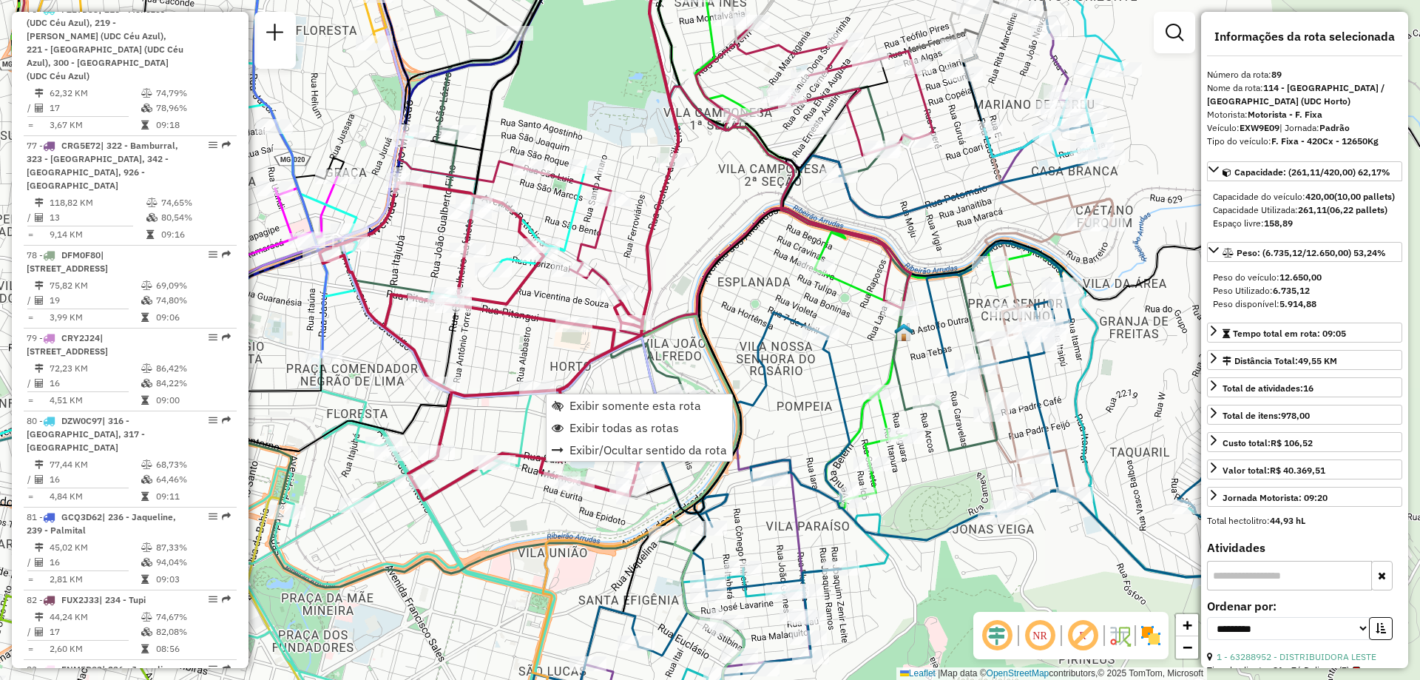
scroll to position [8083, 0]
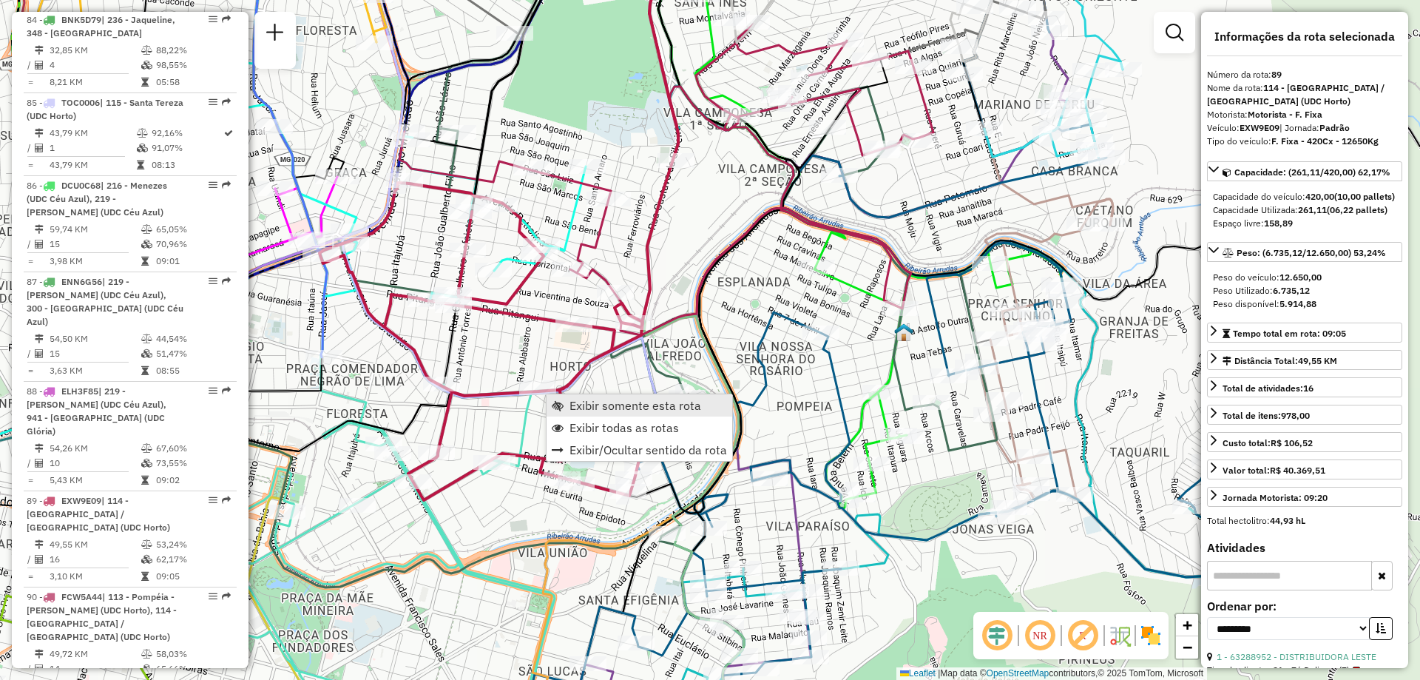
click at [586, 399] on span "Exibir somente esta rota" at bounding box center [635, 405] width 132 height 12
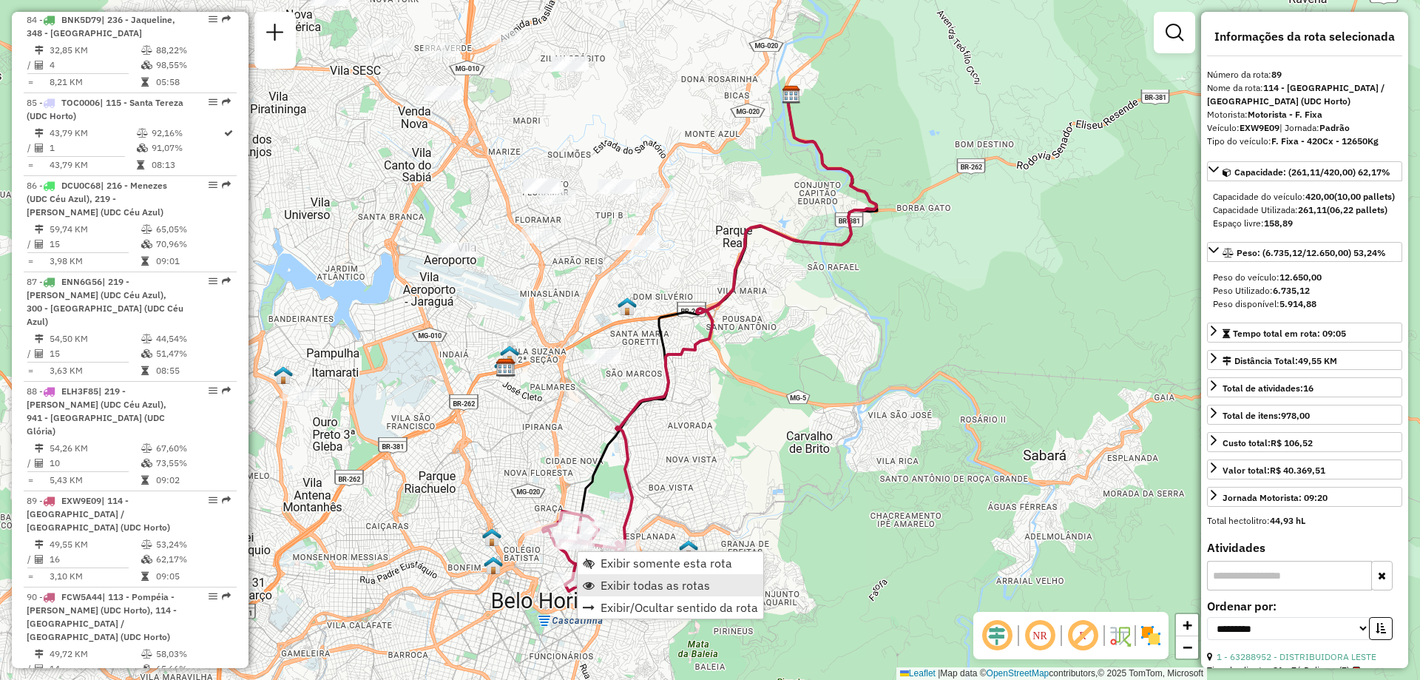
click at [628, 579] on span "Exibir todas as rotas" at bounding box center [655, 585] width 109 height 12
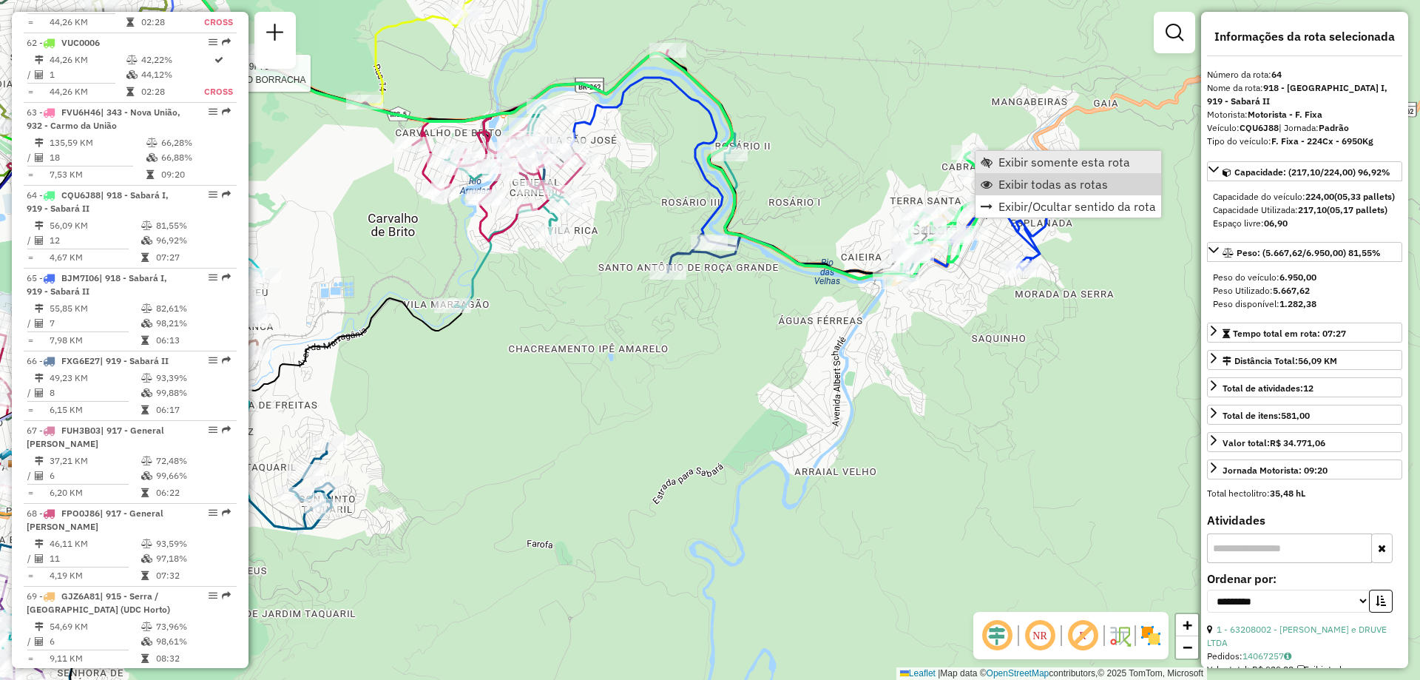
scroll to position [5959, 0]
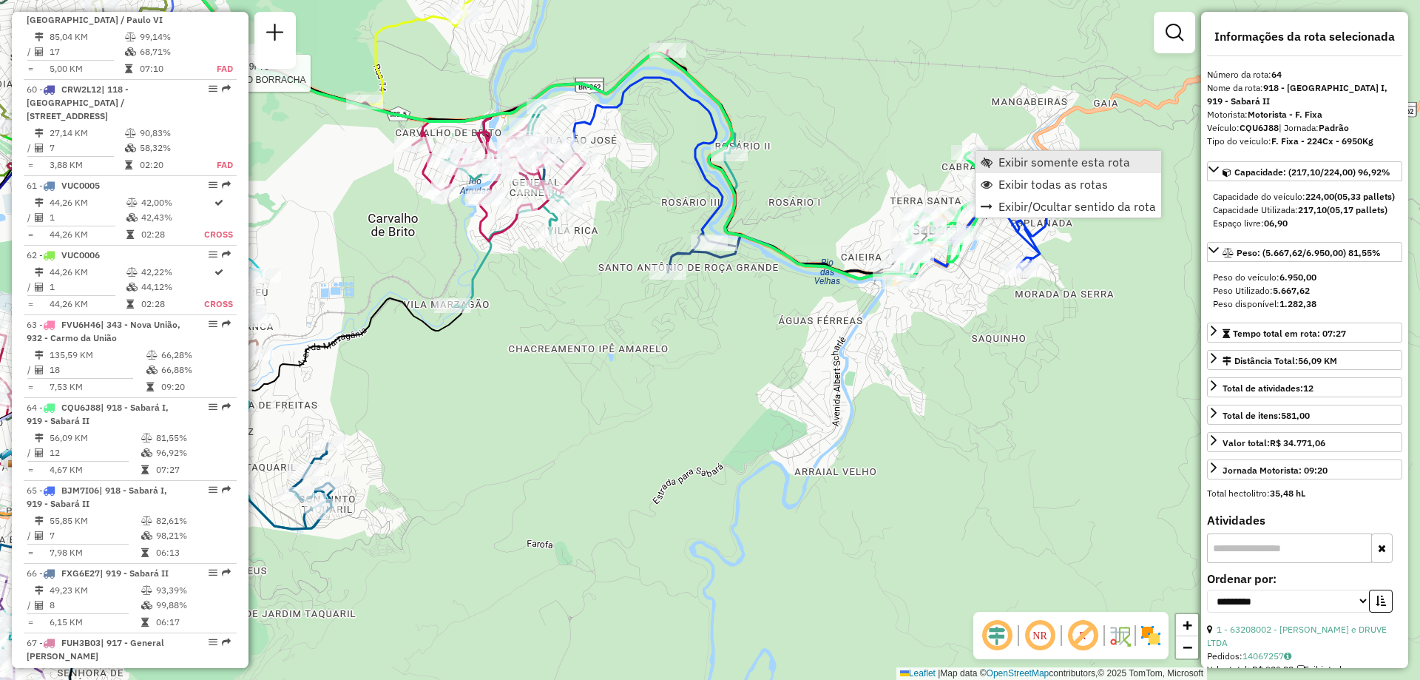
click at [995, 170] on link "Exibir somente esta rota" at bounding box center [1068, 162] width 186 height 22
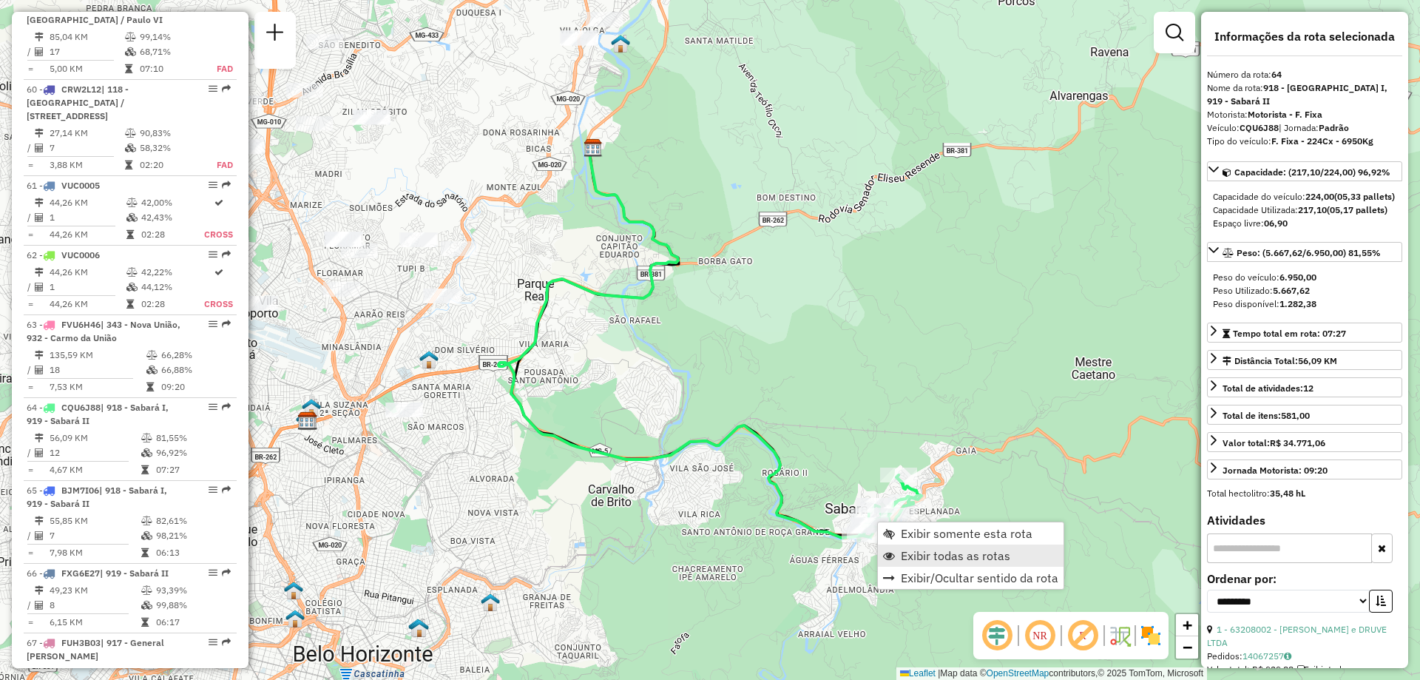
click at [917, 558] on span "Exibir todas as rotas" at bounding box center [955, 555] width 109 height 12
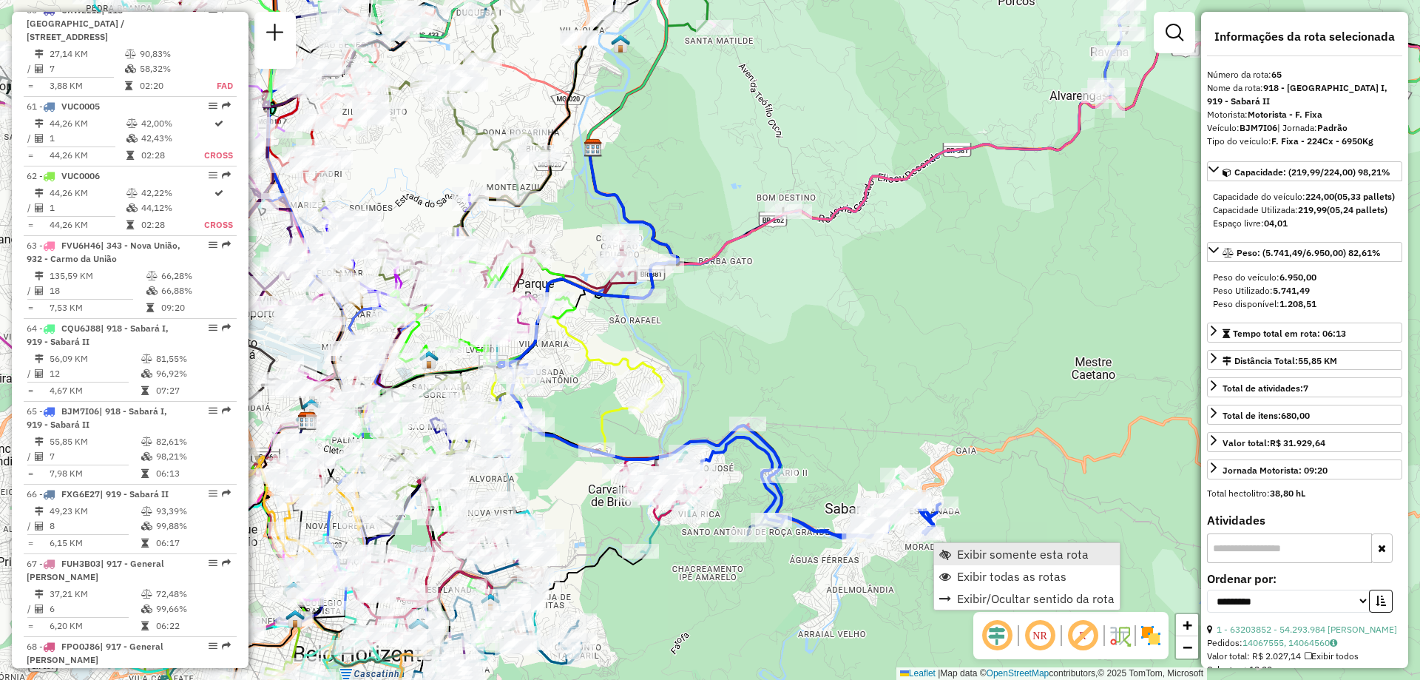
scroll to position [6042, 0]
click at [944, 549] on span "Exibir somente esta rota" at bounding box center [945, 554] width 12 height 12
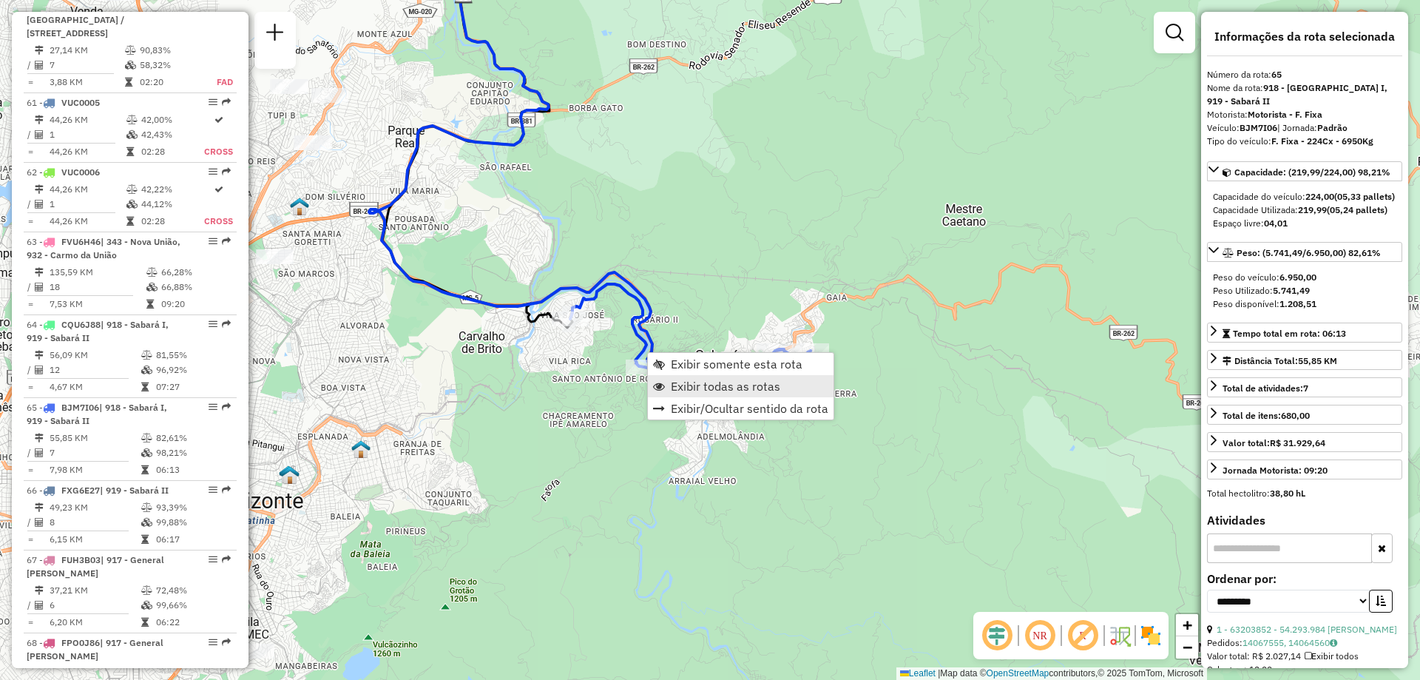
click at [678, 388] on span "Exibir todas as rotas" at bounding box center [725, 386] width 109 height 12
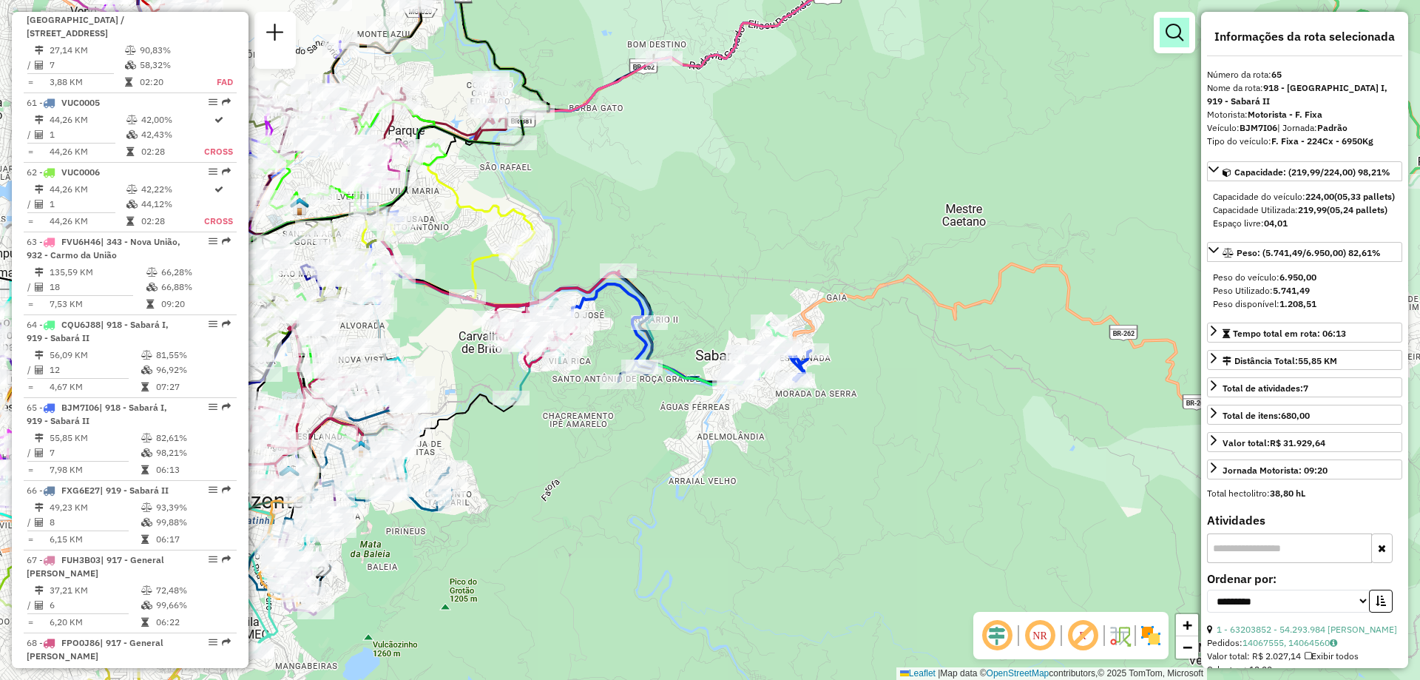
click at [1175, 41] on em at bounding box center [1175, 33] width 18 height 18
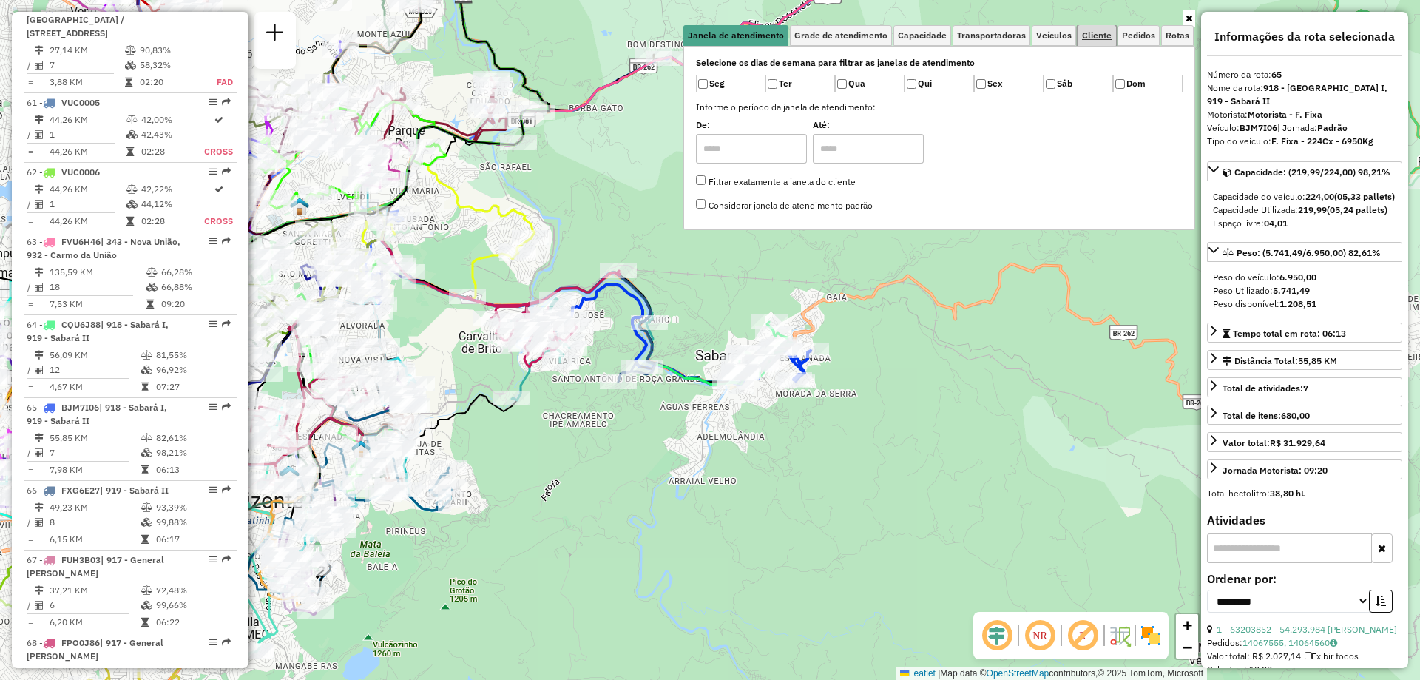
click at [1103, 38] on span "Cliente" at bounding box center [1097, 35] width 30 height 9
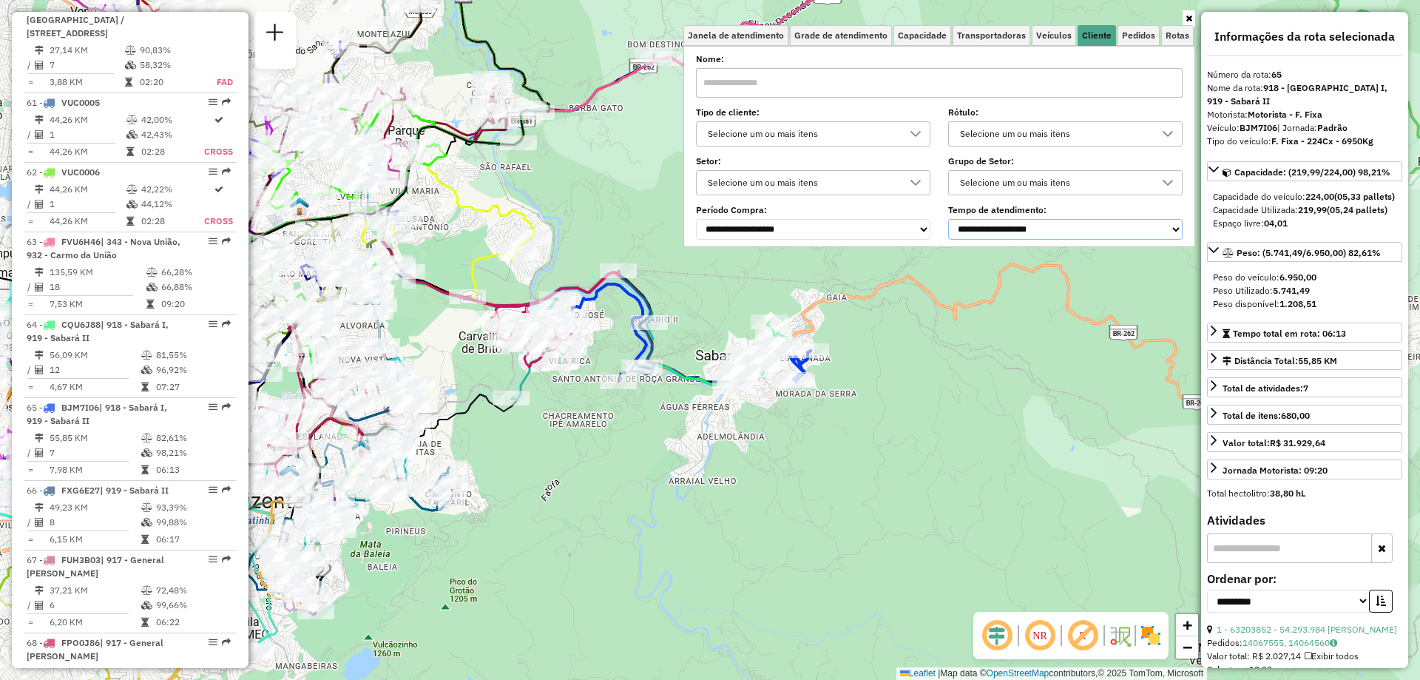
click at [1019, 234] on select "**********" at bounding box center [1065, 229] width 234 height 21
select select "********"
click at [951, 219] on select "**********" at bounding box center [1065, 229] width 234 height 21
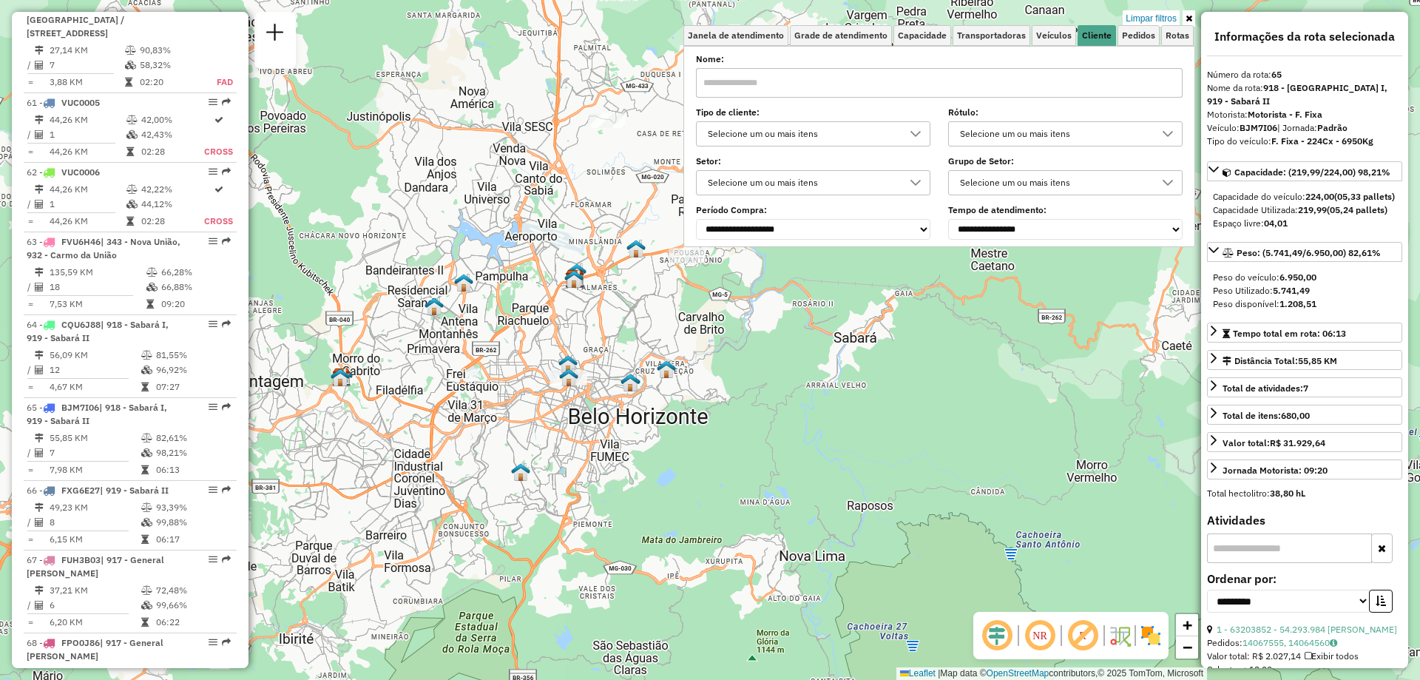
drag, startPoint x: 768, startPoint y: 328, endPoint x: 749, endPoint y: 403, distance: 77.0
click at [749, 403] on div "Limpar filtros Janela de atendimento Grade de atendimento Capacidade Transporta…" at bounding box center [710, 340] width 1420 height 680
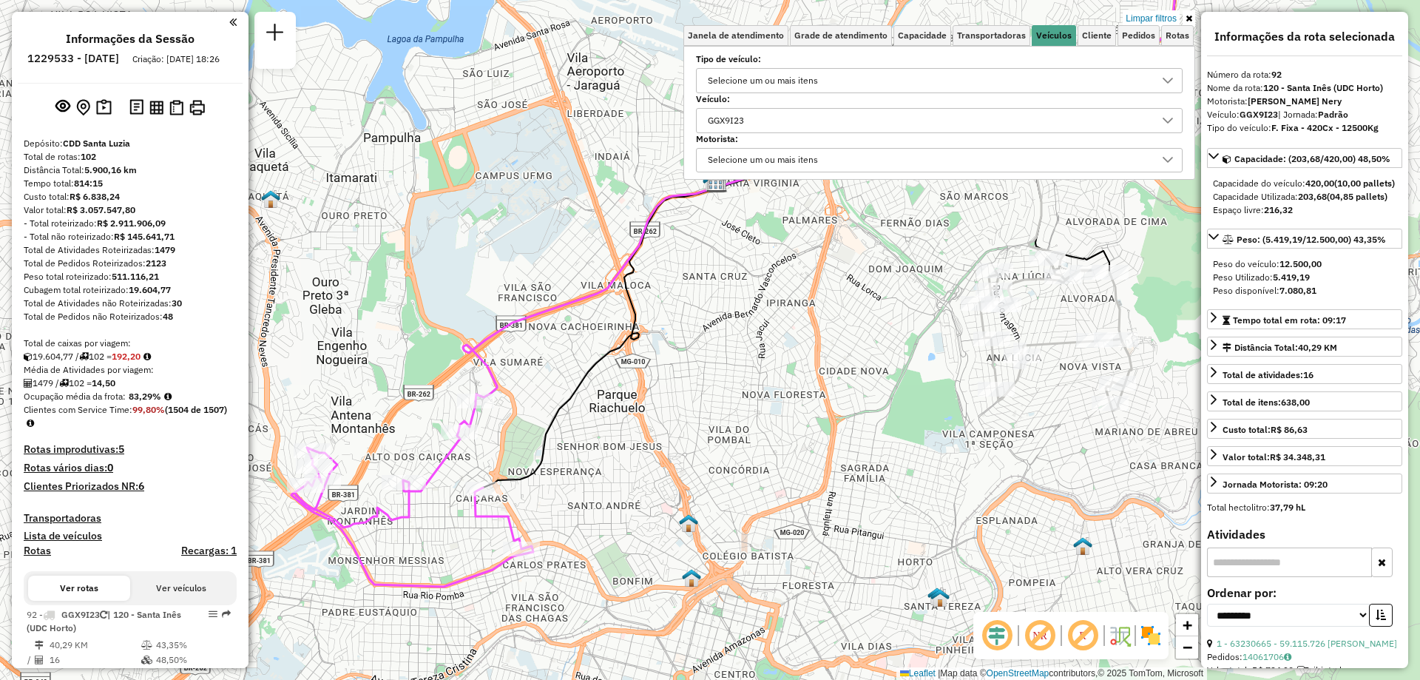
select select "**********"
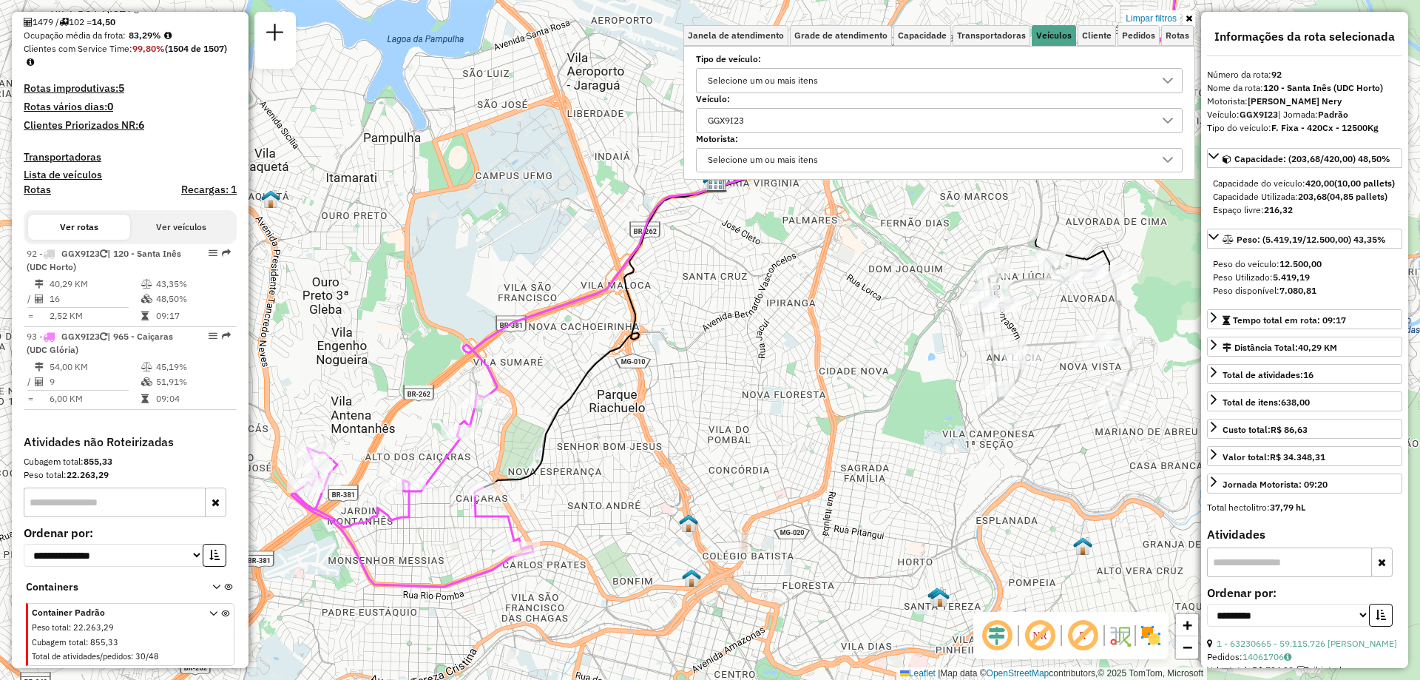
drag, startPoint x: 768, startPoint y: 124, endPoint x: 694, endPoint y: 133, distance: 75.2
click at [694, 133] on div "Selecione os dias de semana para filtrar as janelas de atendimento Seg Ter Qua …" at bounding box center [939, 113] width 512 height 134
click at [1258, 113] on strong "GGX9I23" at bounding box center [1259, 114] width 38 height 11
copy div "GGX9I23"
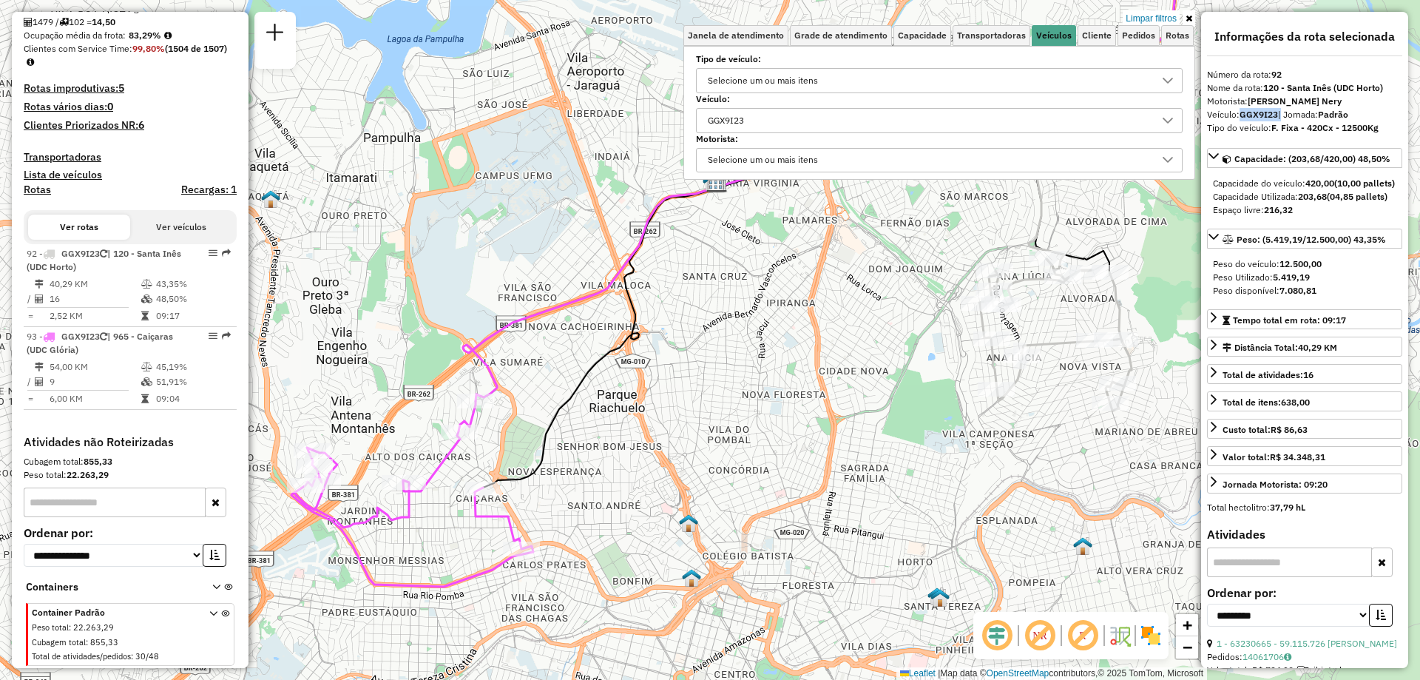
click at [973, 112] on div "GGX9I23" at bounding box center [928, 121] width 451 height 24
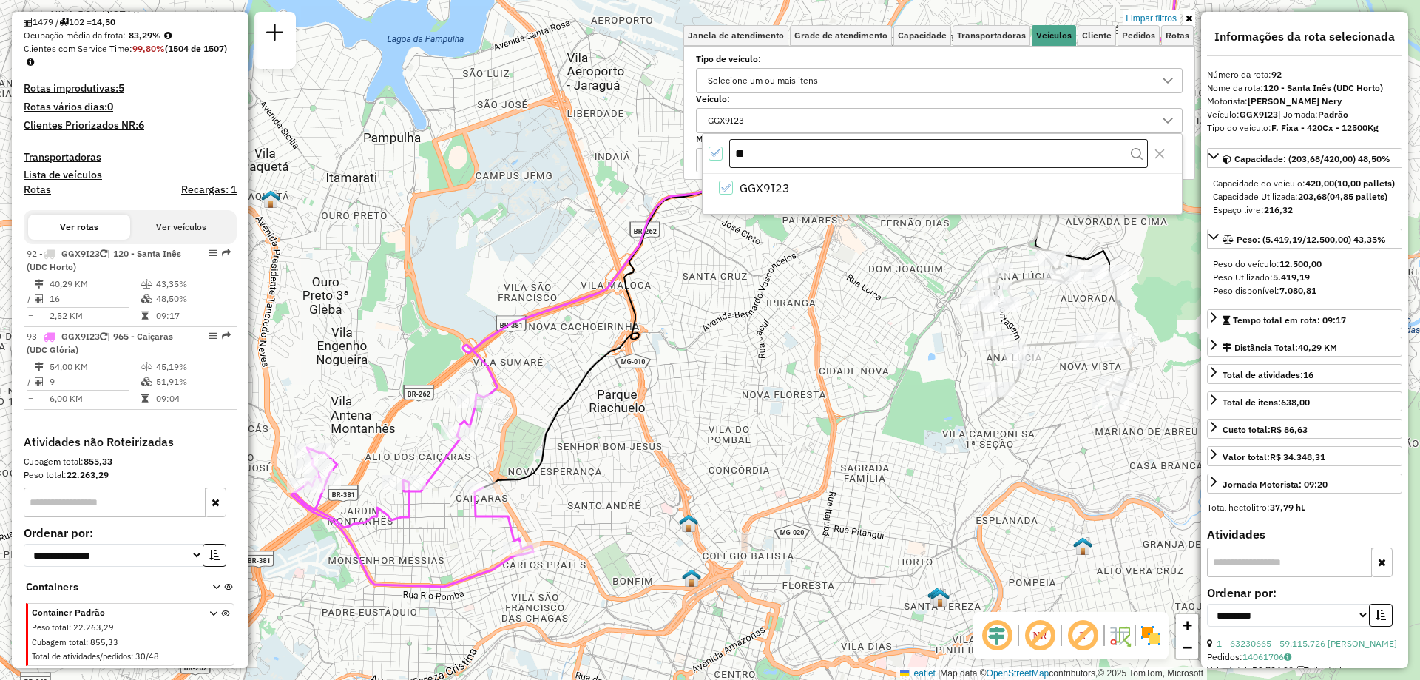
type input "*"
type input "***"
